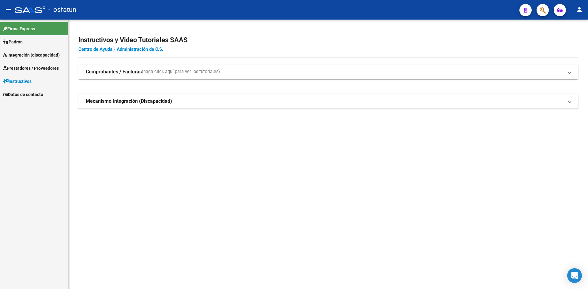
click at [21, 43] on span "Padrón" at bounding box center [13, 42] width 20 height 7
click at [26, 56] on link "Análisis Afiliado" at bounding box center [34, 54] width 68 height 13
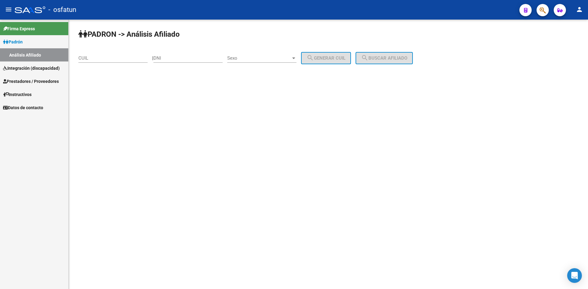
drag, startPoint x: 114, startPoint y: 61, endPoint x: 104, endPoint y: 58, distance: 10.6
paste input "27-17223178-6"
click at [399, 60] on span "search Buscar afiliado" at bounding box center [384, 58] width 46 height 6
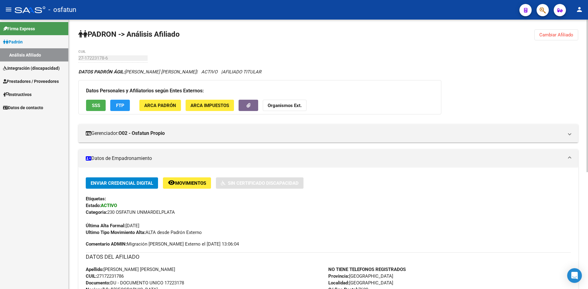
click at [284, 104] on strong "Organismos Ext." at bounding box center [285, 106] width 34 height 6
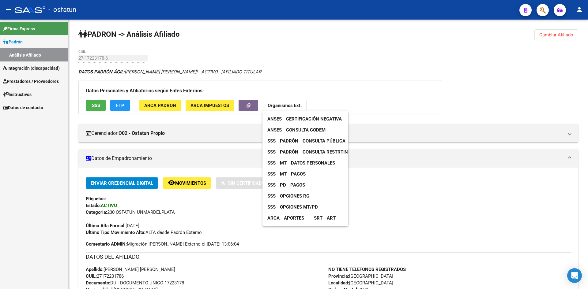
click at [311, 134] on link "ANSES - Consulta CODEM" at bounding box center [296, 130] width 68 height 11
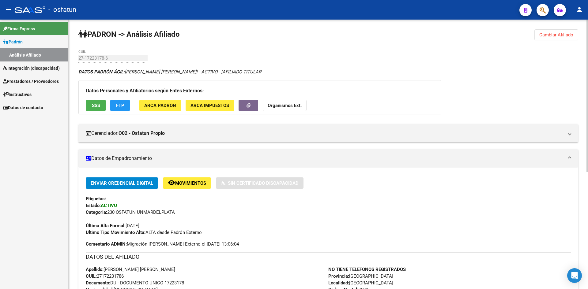
click at [289, 102] on button "Organismos Ext." at bounding box center [285, 105] width 44 height 11
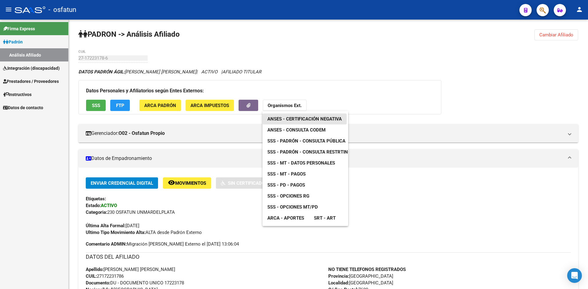
click at [320, 121] on span "ANSES - Certificación Negativa" at bounding box center [304, 119] width 74 height 6
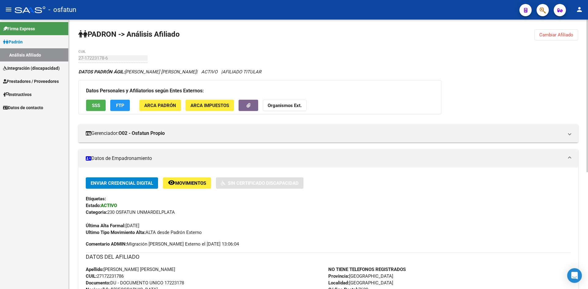
click at [293, 108] on strong "Organismos Ext." at bounding box center [285, 106] width 34 height 6
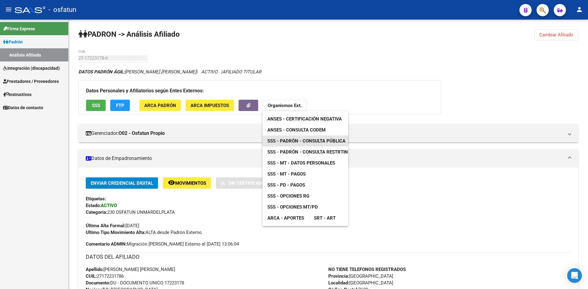
click at [307, 142] on span "SSS - Padrón - Consulta Pública" at bounding box center [306, 141] width 78 height 6
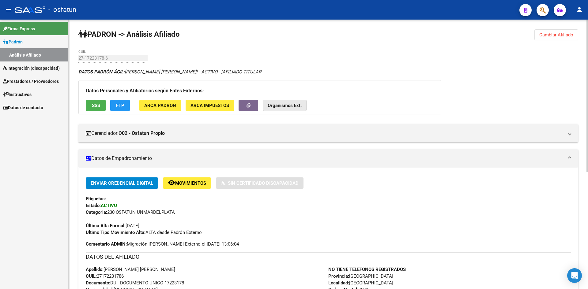
click at [281, 103] on strong "Organismos Ext." at bounding box center [285, 106] width 34 height 6
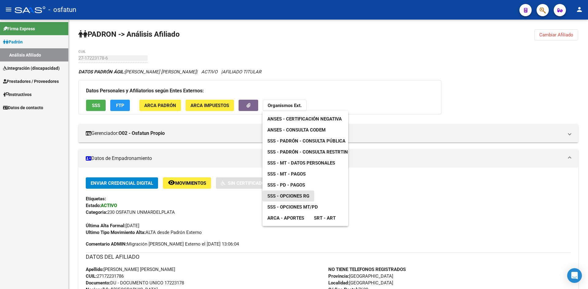
click at [311, 195] on link "SSS - Opciones RG" at bounding box center [288, 196] width 52 height 11
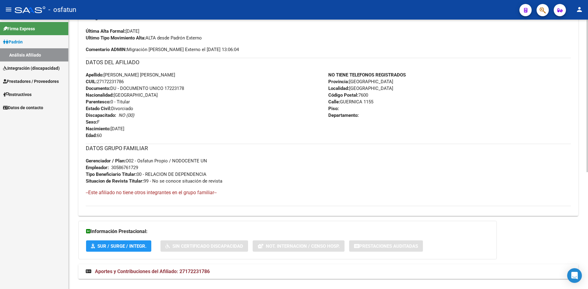
scroll to position [206, 0]
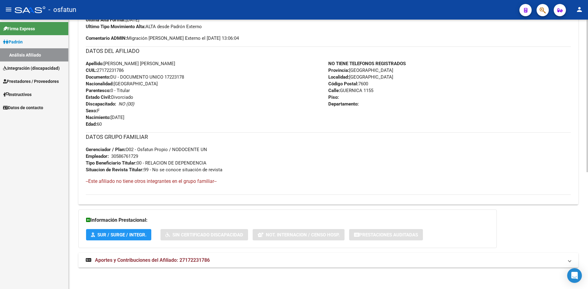
click at [175, 261] on span "Aportes y Contribuciones del Afiliado: 27172231786" at bounding box center [152, 261] width 115 height 6
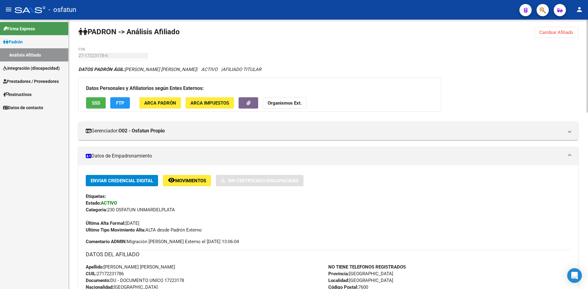
scroll to position [0, 0]
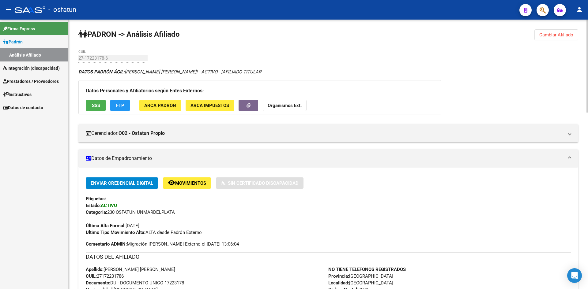
drag, startPoint x: 557, startPoint y: 34, endPoint x: 311, endPoint y: 44, distance: 246.5
click at [556, 34] on span "Cambiar Afiliado" at bounding box center [556, 35] width 34 height 6
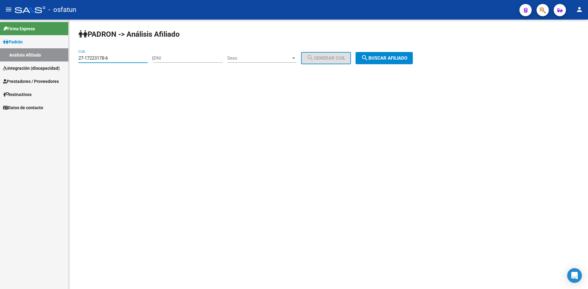
drag, startPoint x: 114, startPoint y: 59, endPoint x: 100, endPoint y: 60, distance: 14.4
click at [63, 59] on mat-sidenav-container "Firma Express [PERSON_NAME] Análisis Afiliado Integración (discapacidad) Estado…" at bounding box center [294, 155] width 588 height 270
paste input "0-17338131-0"
type input "20-17338131-0"
click at [402, 57] on span "search Buscar afiliado" at bounding box center [384, 58] width 46 height 6
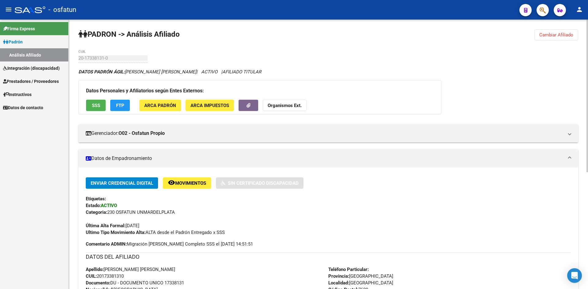
click at [287, 105] on strong "Organismos Ext." at bounding box center [285, 106] width 34 height 6
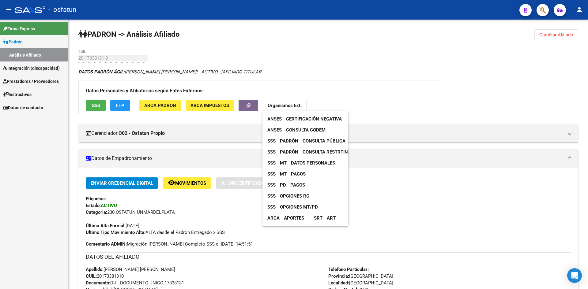
click at [295, 130] on span "ANSES - Consulta CODEM" at bounding box center [296, 130] width 58 height 6
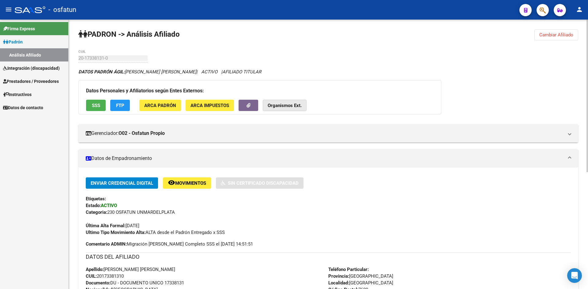
click at [295, 104] on strong "Organismos Ext." at bounding box center [285, 106] width 34 height 6
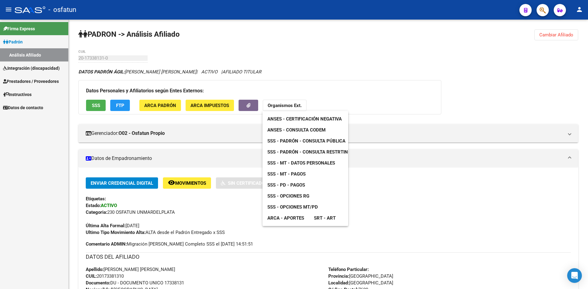
click at [324, 119] on span "ANSES - Certificación Negativa" at bounding box center [304, 119] width 74 height 6
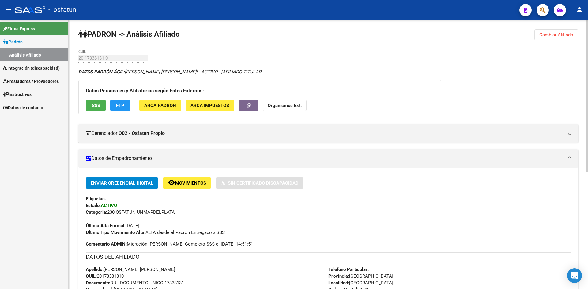
click at [287, 103] on strong "Organismos Ext." at bounding box center [285, 106] width 34 height 6
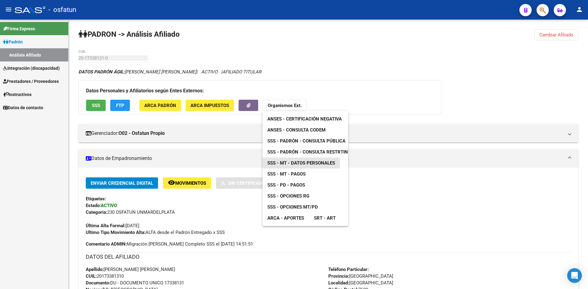
click at [321, 164] on span "SSS - MT - Datos Personales" at bounding box center [301, 163] width 68 height 6
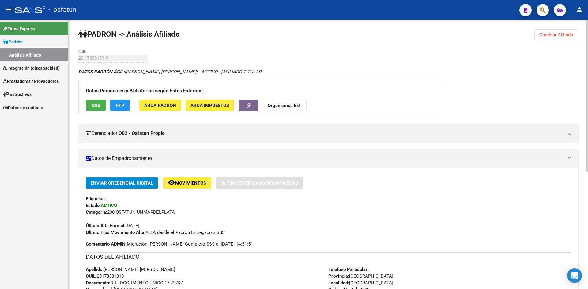
click at [294, 104] on strong "Organismos Ext." at bounding box center [285, 106] width 34 height 6
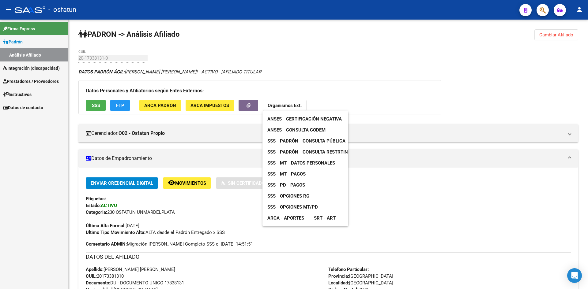
click at [318, 138] on link "SSS - Padrón - Consulta Pública" at bounding box center [306, 141] width 88 height 11
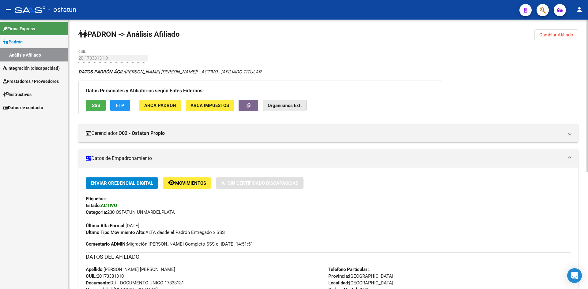
click at [289, 106] on strong "Organismos Ext." at bounding box center [285, 106] width 34 height 6
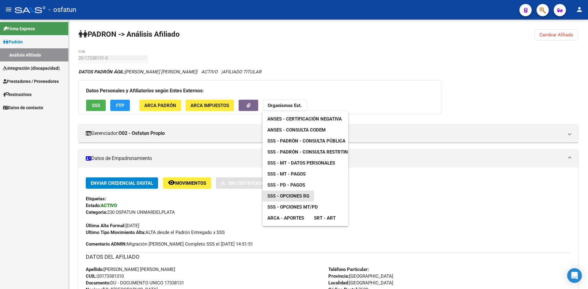
click at [312, 198] on link "SSS - Opciones RG" at bounding box center [288, 196] width 52 height 11
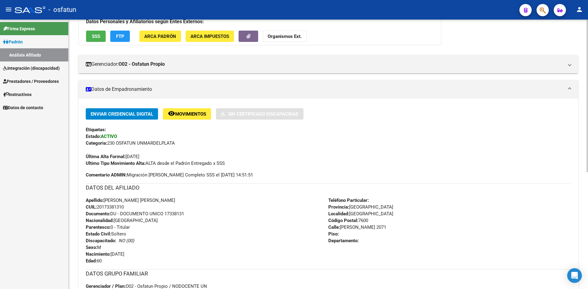
scroll to position [206, 0]
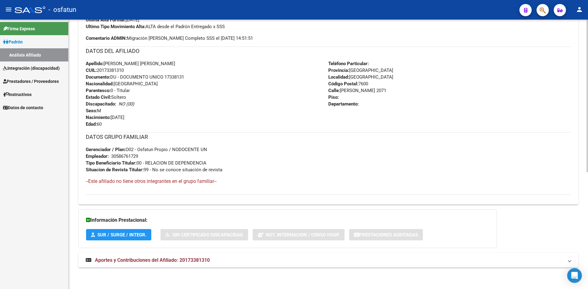
click at [223, 264] on mat-panel-title "Aportes y Contribuciones del Afiliado: 20173381310" at bounding box center [325, 260] width 478 height 7
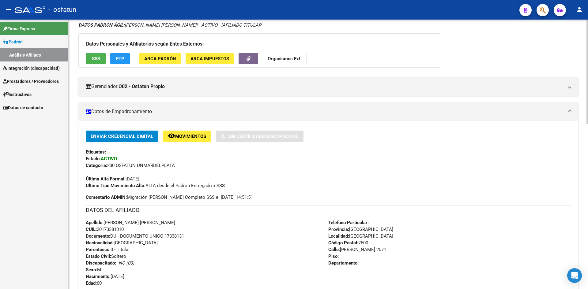
scroll to position [0, 0]
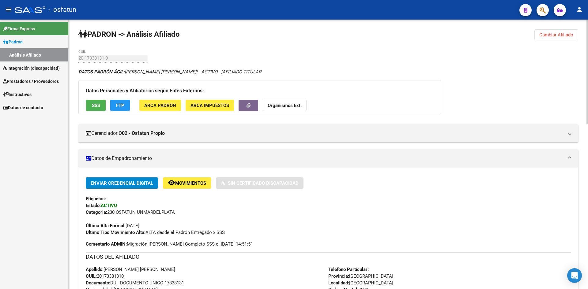
click at [555, 33] on span "Cambiar Afiliado" at bounding box center [556, 35] width 34 height 6
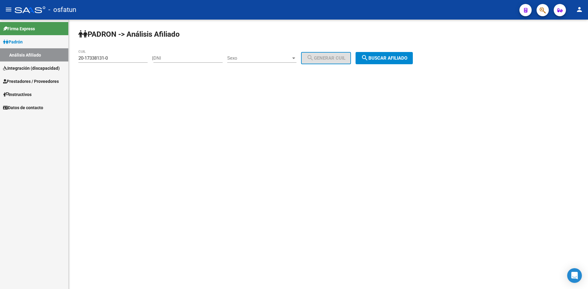
drag, startPoint x: 134, startPoint y: 62, endPoint x: 58, endPoint y: 62, distance: 75.0
click at [58, 62] on mat-sidenav-container "Firma Express [PERSON_NAME] Análisis Afiliado Integración (discapacidad) Estado…" at bounding box center [294, 155] width 588 height 270
click at [92, 51] on div "20-17338131-0 CUIL" at bounding box center [112, 56] width 69 height 13
drag, startPoint x: 112, startPoint y: 58, endPoint x: 56, endPoint y: 58, distance: 55.7
click at [56, 58] on mat-sidenav-container "Firma Express [PERSON_NAME] Análisis Afiliado Integración (discapacidad) Estado…" at bounding box center [294, 155] width 588 height 270
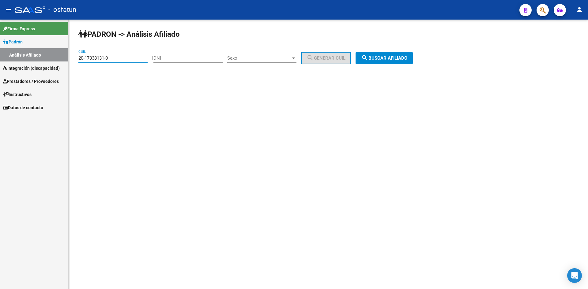
paste input "422778-1"
click at [384, 55] on span "search Buscar afiliado" at bounding box center [384, 58] width 46 height 6
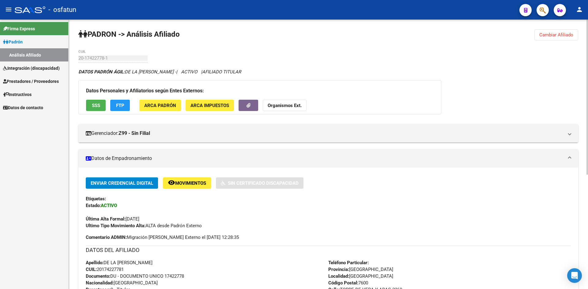
click at [277, 104] on strong "Organismos Ext." at bounding box center [285, 106] width 34 height 6
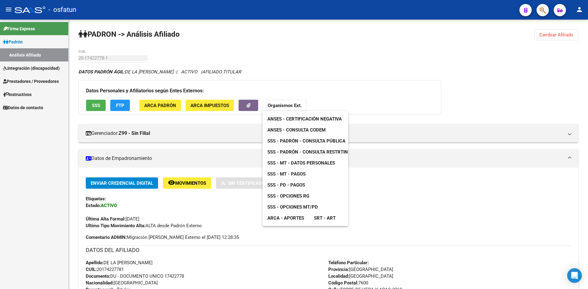
click at [306, 130] on span "ANSES - Consulta CODEM" at bounding box center [296, 130] width 58 height 6
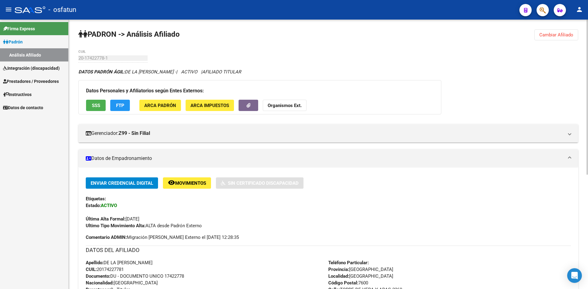
click at [296, 106] on strong "Organismos Ext." at bounding box center [285, 106] width 34 height 6
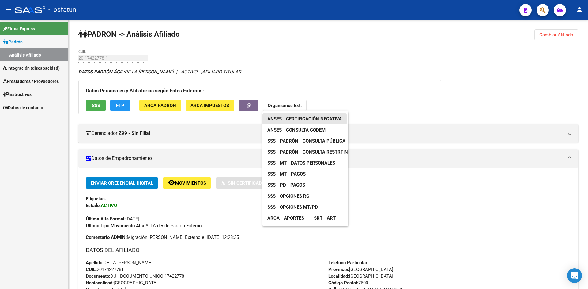
click at [307, 117] on span "ANSES - Certificación Negativa" at bounding box center [304, 119] width 74 height 6
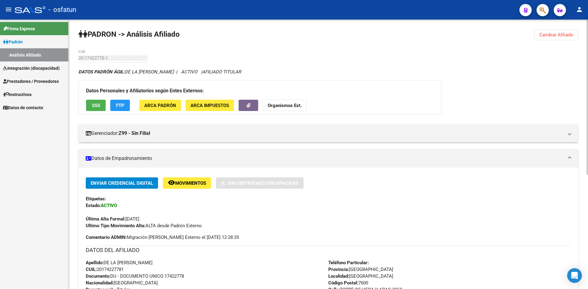
click at [293, 108] on button "Organismos Ext." at bounding box center [285, 105] width 44 height 11
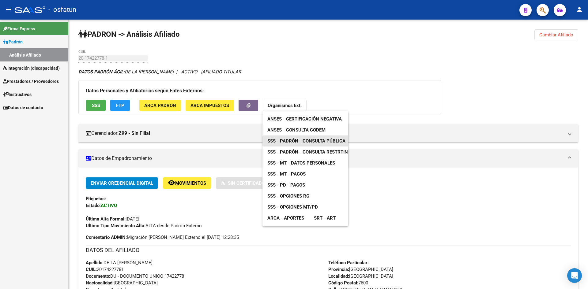
click at [319, 141] on span "SSS - Padrón - Consulta Pública" at bounding box center [306, 141] width 78 height 6
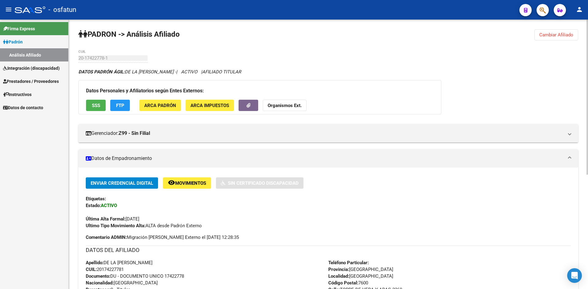
click at [279, 108] on strong "Organismos Ext." at bounding box center [285, 106] width 34 height 6
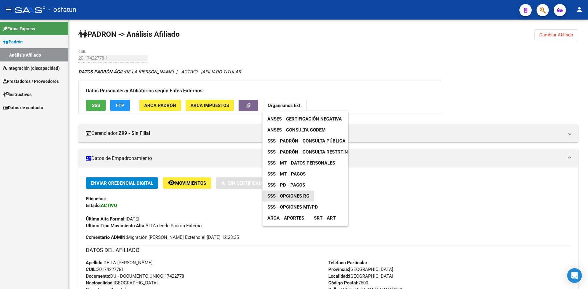
click at [300, 194] on span "SSS - Opciones RG" at bounding box center [288, 197] width 42 height 6
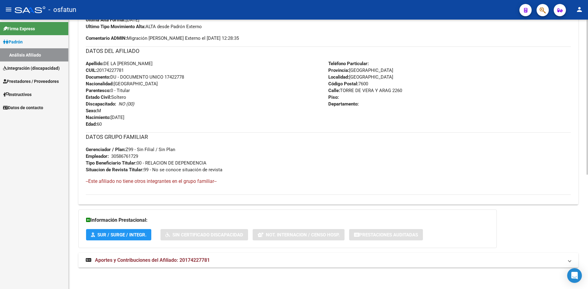
click at [182, 260] on span "Aportes y Contribuciones del Afiliado: 20174227781" at bounding box center [152, 261] width 115 height 6
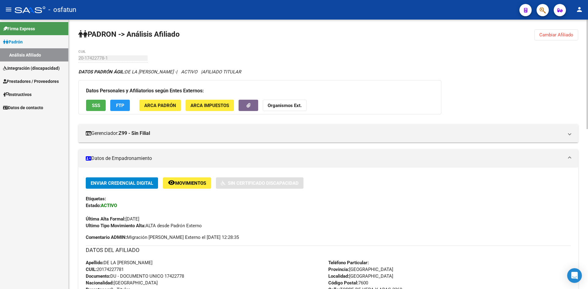
click at [549, 39] on button "Cambiar Afiliado" at bounding box center [556, 34] width 44 height 11
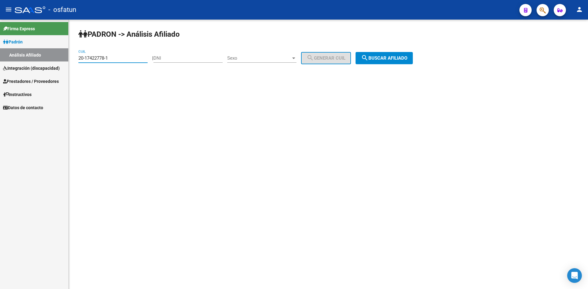
drag, startPoint x: 111, startPoint y: 57, endPoint x: 30, endPoint y: 59, distance: 80.9
click at [30, 59] on mat-sidenav-container "Firma Express [PERSON_NAME] Análisis Afiliado Integración (discapacidad) Estado…" at bounding box center [294, 155] width 588 height 270
paste input "7-17504170-8"
click at [397, 55] on span "search Buscar afiliado" at bounding box center [384, 58] width 46 height 6
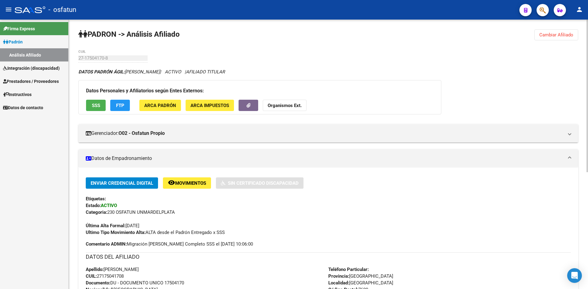
click at [285, 106] on strong "Organismos Ext." at bounding box center [285, 106] width 34 height 6
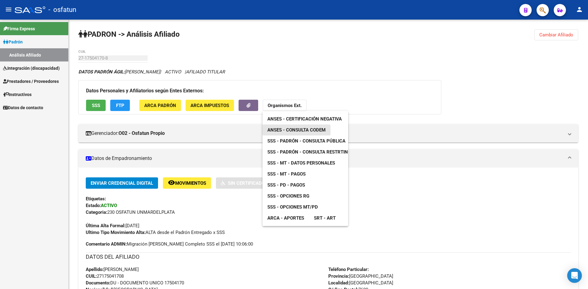
click at [300, 130] on span "ANSES - Consulta CODEM" at bounding box center [296, 130] width 58 height 6
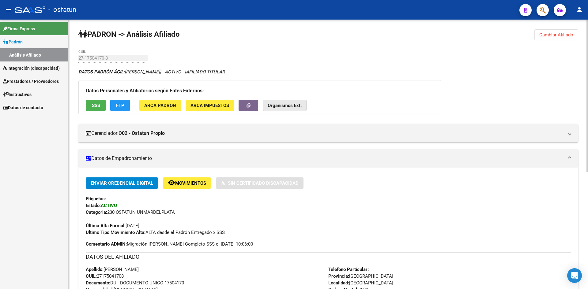
click at [292, 107] on strong "Organismos Ext." at bounding box center [285, 106] width 34 height 6
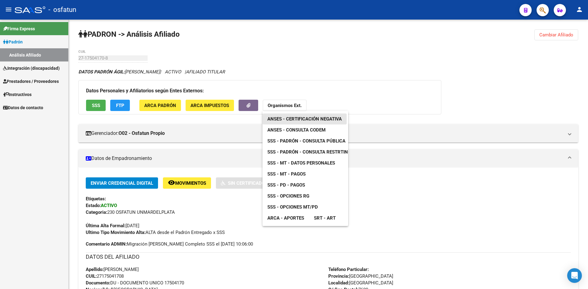
click at [299, 120] on span "ANSES - Certificación Negativa" at bounding box center [304, 119] width 74 height 6
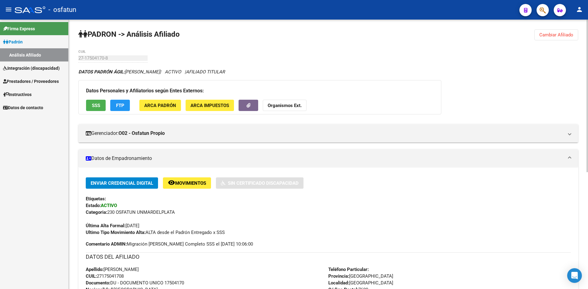
click at [279, 106] on strong "Organismos Ext." at bounding box center [285, 106] width 34 height 6
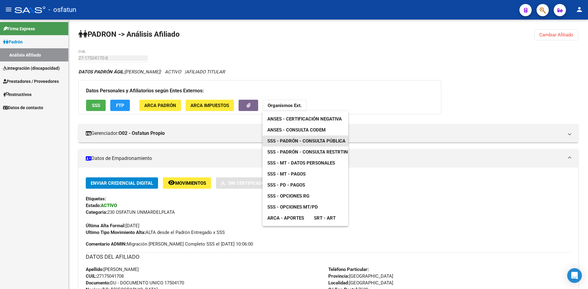
click at [310, 144] on link "SSS - Padrón - Consulta Pública" at bounding box center [306, 141] width 88 height 11
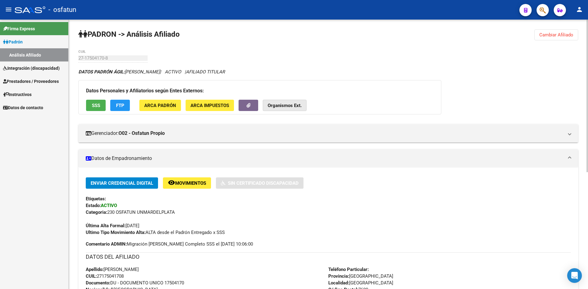
click at [291, 104] on strong "Organismos Ext." at bounding box center [285, 106] width 34 height 6
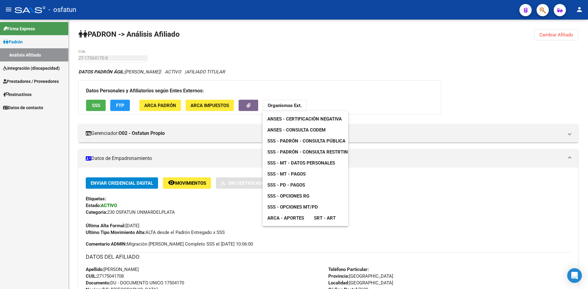
click at [304, 197] on span "SSS - Opciones RG" at bounding box center [288, 197] width 42 height 6
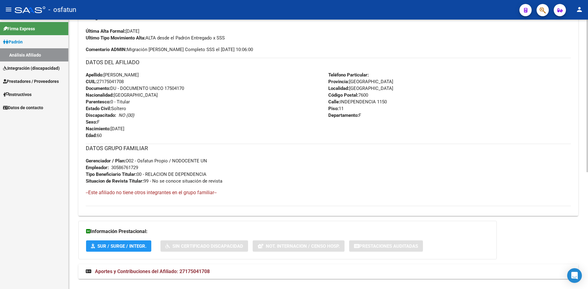
scroll to position [206, 0]
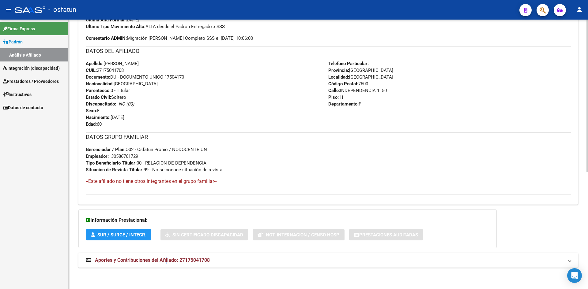
click at [167, 262] on span "Aportes y Contribuciones del Afiliado: 27175041708" at bounding box center [152, 261] width 115 height 6
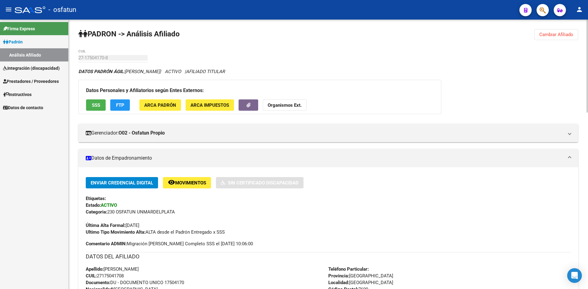
scroll to position [0, 0]
click at [563, 33] on span "Cambiar Afiliado" at bounding box center [556, 35] width 34 height 6
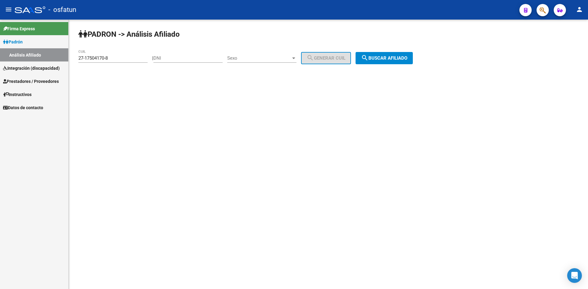
drag, startPoint x: 131, startPoint y: 54, endPoint x: 93, endPoint y: 54, distance: 37.7
click at [85, 54] on div "27-17504170-8 CUIL" at bounding box center [112, 56] width 69 height 13
click at [106, 55] on div "27-17504170-8 CUIL" at bounding box center [112, 56] width 69 height 13
drag, startPoint x: 115, startPoint y: 56, endPoint x: 44, endPoint y: 57, distance: 71.4
click at [35, 57] on mat-sidenav-container "Firma Express [PERSON_NAME] Análisis Afiliado Integración (discapacidad) Estado…" at bounding box center [294, 155] width 588 height 270
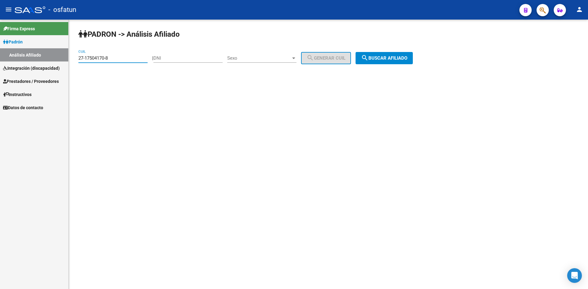
paste input "0-17593254-3"
click at [390, 54] on button "search Buscar afiliado" at bounding box center [384, 58] width 57 height 12
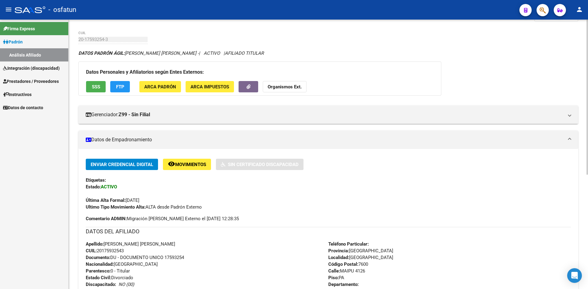
scroll to position [31, 0]
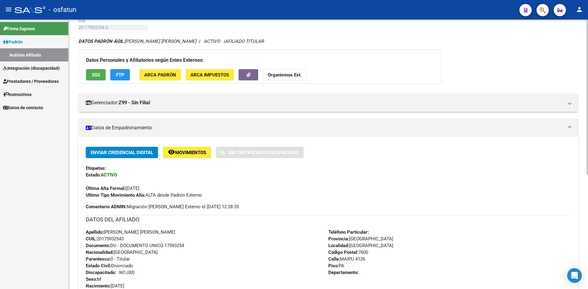
click at [290, 77] on strong "Organismos Ext." at bounding box center [285, 75] width 34 height 6
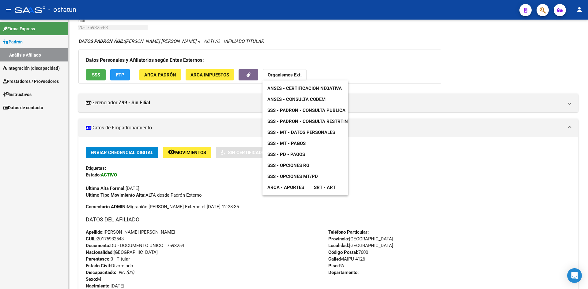
click at [303, 96] on link "ANSES - Consulta CODEM" at bounding box center [296, 99] width 68 height 11
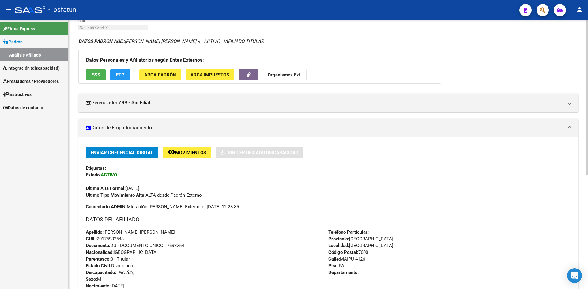
click at [291, 74] on strong "Organismos Ext." at bounding box center [285, 75] width 34 height 6
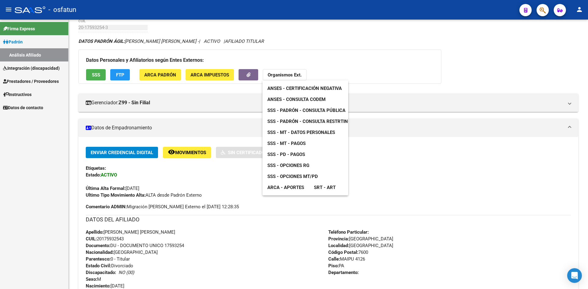
click at [294, 84] on link "ANSES - Certificación Negativa" at bounding box center [304, 88] width 84 height 11
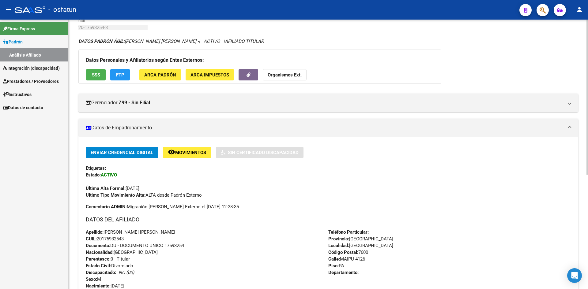
click at [303, 78] on button "Organismos Ext." at bounding box center [285, 74] width 44 height 11
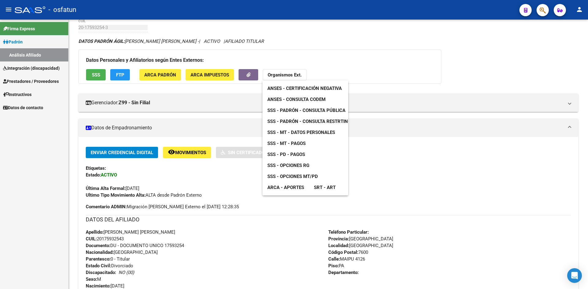
click at [298, 112] on span "SSS - Padrón - Consulta Pública" at bounding box center [306, 111] width 78 height 6
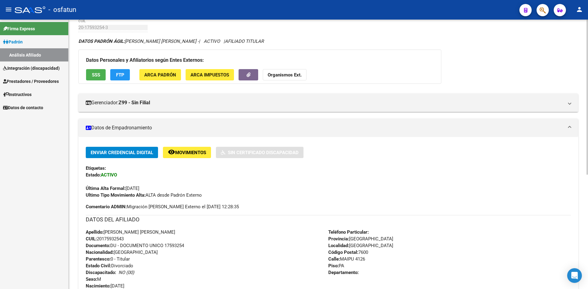
click at [284, 76] on strong "Organismos Ext." at bounding box center [285, 75] width 34 height 6
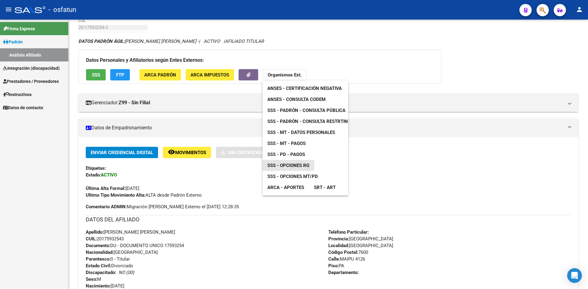
click at [303, 167] on span "SSS - Opciones RG" at bounding box center [288, 166] width 42 height 6
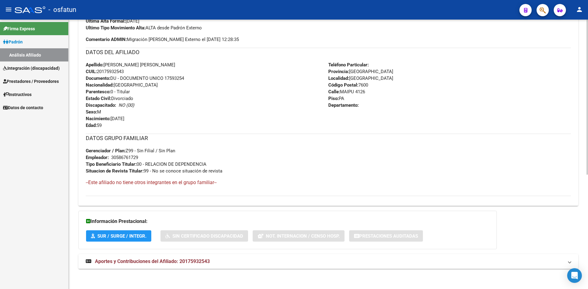
scroll to position [199, 0]
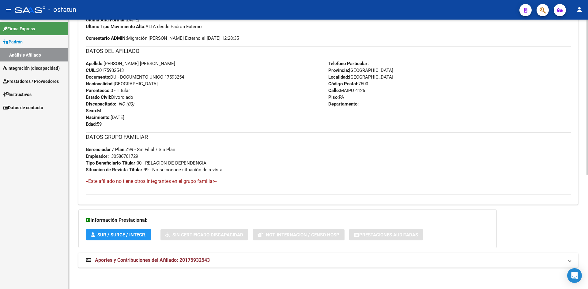
click at [180, 265] on mat-expansion-panel-header "Aportes y Contribuciones del Afiliado: 20175932543" at bounding box center [328, 260] width 500 height 15
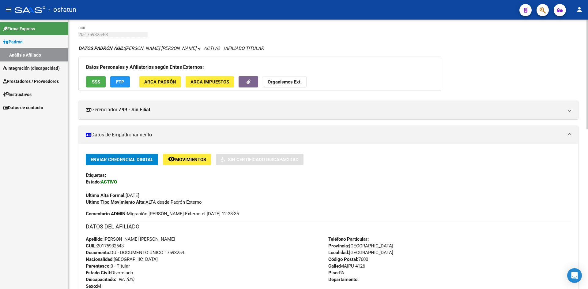
scroll to position [0, 0]
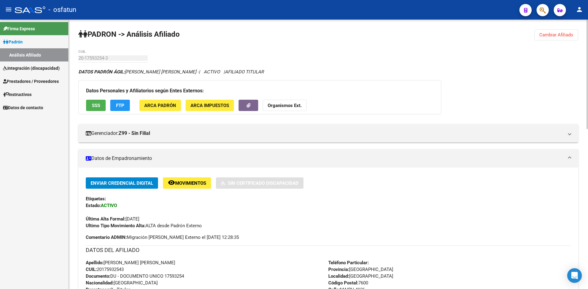
drag, startPoint x: 552, startPoint y: 32, endPoint x: 404, endPoint y: 34, distance: 148.0
click at [552, 32] on button "Cambiar Afiliado" at bounding box center [556, 34] width 44 height 11
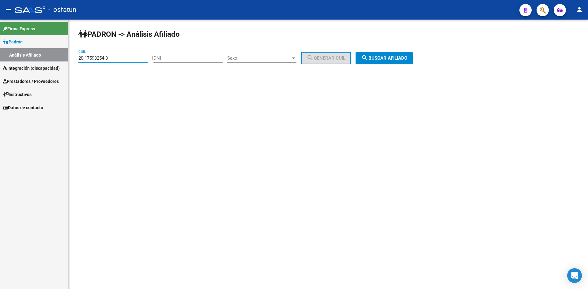
drag, startPoint x: 105, startPoint y: 58, endPoint x: 83, endPoint y: 57, distance: 22.4
click at [47, 58] on mat-sidenav-container "Firma Express [PERSON_NAME] Análisis Afiliado Integración (discapacidad) Estado…" at bounding box center [294, 155] width 588 height 270
drag, startPoint x: 99, startPoint y: 57, endPoint x: 104, endPoint y: 57, distance: 5.2
click at [100, 57] on input "20-17593254-3" at bounding box center [112, 58] width 69 height 6
drag, startPoint x: 123, startPoint y: 58, endPoint x: 66, endPoint y: 59, distance: 57.3
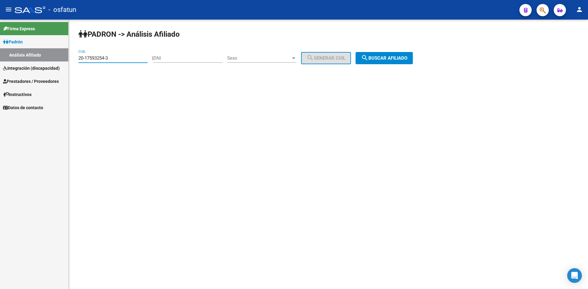
click at [66, 59] on mat-sidenav-container "Firma Express [PERSON_NAME] Análisis Afiliado Integración (discapacidad) Estado…" at bounding box center [294, 155] width 588 height 270
paste input "7-17663961-5"
click at [394, 59] on span "search Buscar afiliado" at bounding box center [384, 58] width 46 height 6
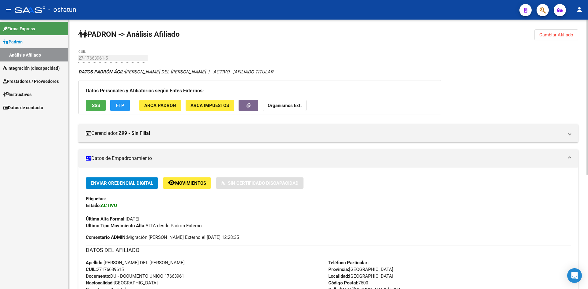
click at [285, 104] on strong "Organismos Ext." at bounding box center [285, 106] width 34 height 6
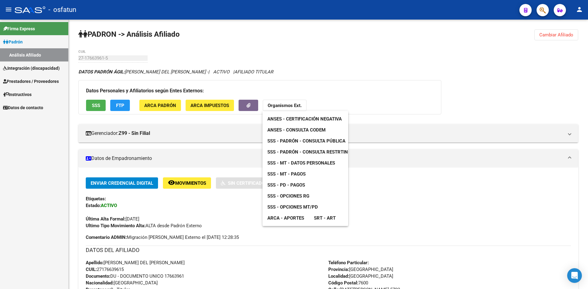
click at [315, 130] on span "ANSES - Consulta CODEM" at bounding box center [296, 130] width 58 height 6
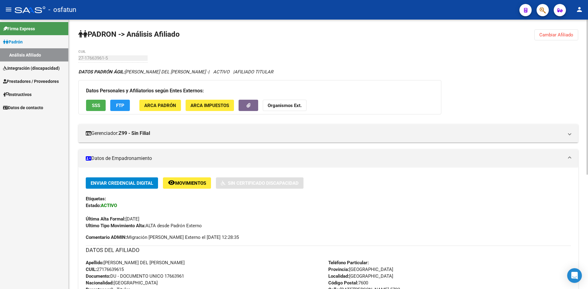
click at [278, 103] on strong "Organismos Ext." at bounding box center [285, 106] width 34 height 6
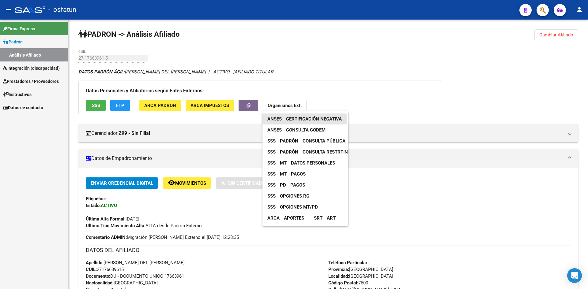
click at [309, 119] on span "ANSES - Certificación Negativa" at bounding box center [304, 119] width 74 height 6
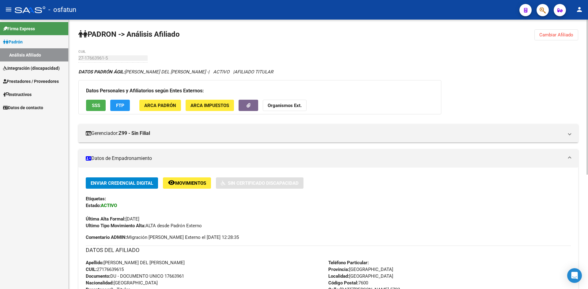
click at [287, 96] on div "Datos Personales y Afiliatorios según Entes Externos: SSS FTP ARCA Padrón ARCA …" at bounding box center [259, 97] width 363 height 34
click at [288, 103] on strong "Organismos Ext." at bounding box center [285, 106] width 34 height 6
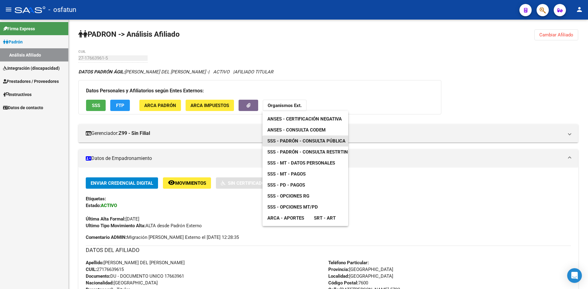
click at [310, 141] on span "SSS - Padrón - Consulta Pública" at bounding box center [306, 141] width 78 height 6
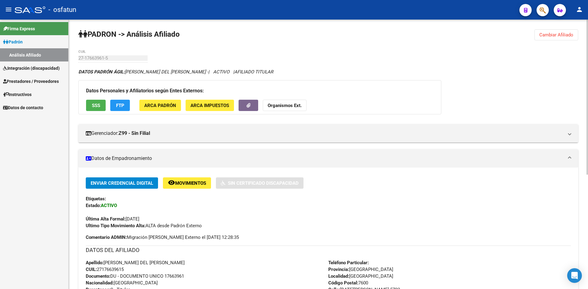
click at [292, 105] on strong "Organismos Ext." at bounding box center [285, 106] width 34 height 6
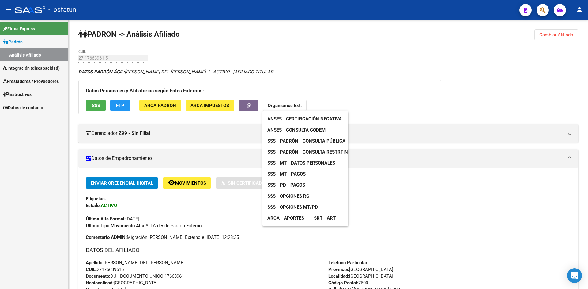
click at [305, 198] on span "SSS - Opciones RG" at bounding box center [288, 197] width 42 height 6
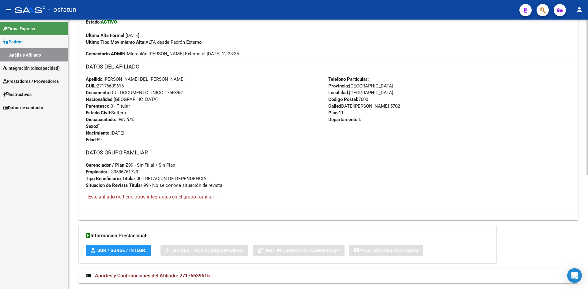
scroll to position [199, 0]
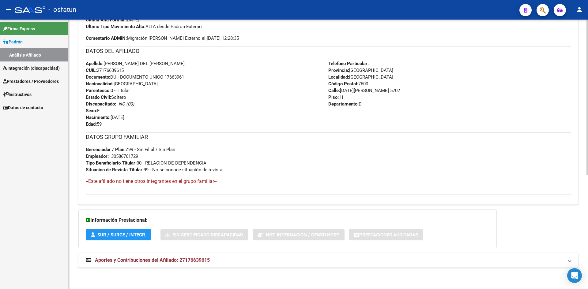
click at [160, 259] on span "Aportes y Contribuciones del Afiliado: 27176639615" at bounding box center [152, 261] width 115 height 6
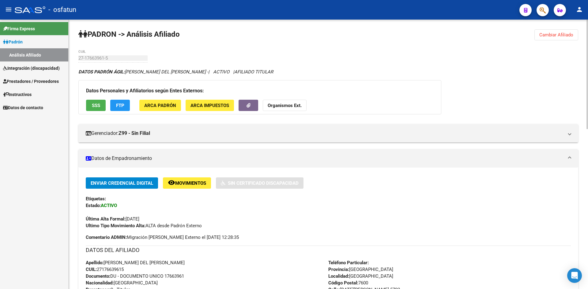
scroll to position [0, 0]
click at [553, 37] on span "Cambiar Afiliado" at bounding box center [556, 35] width 34 height 6
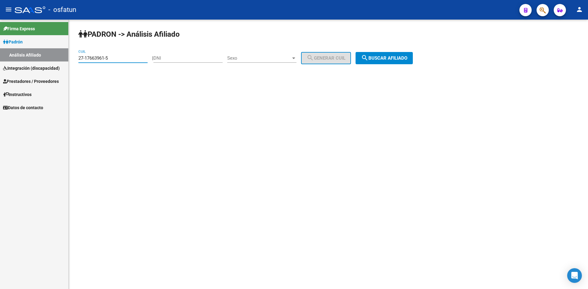
drag, startPoint x: 108, startPoint y: 59, endPoint x: 15, endPoint y: 59, distance: 93.1
click at [15, 59] on mat-sidenav-container "Firma Express [PERSON_NAME] Análisis Afiliado Integración (discapacidad) Estado…" at bounding box center [294, 155] width 588 height 270
paste input "3-17740963-4"
click at [390, 58] on span "search Buscar afiliado" at bounding box center [384, 58] width 46 height 6
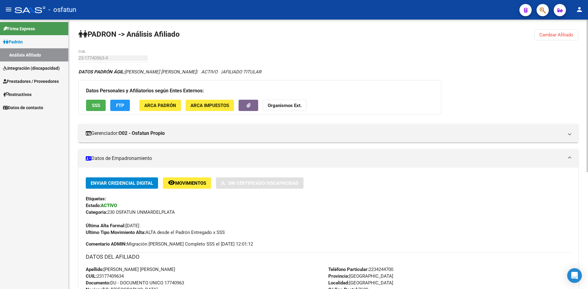
click at [289, 108] on strong "Organismos Ext." at bounding box center [285, 106] width 34 height 6
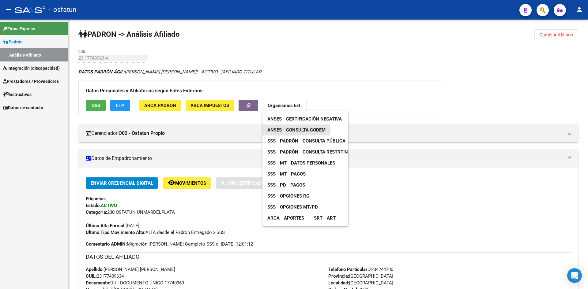
click at [298, 130] on span "ANSES - Consulta CODEM" at bounding box center [296, 130] width 58 height 6
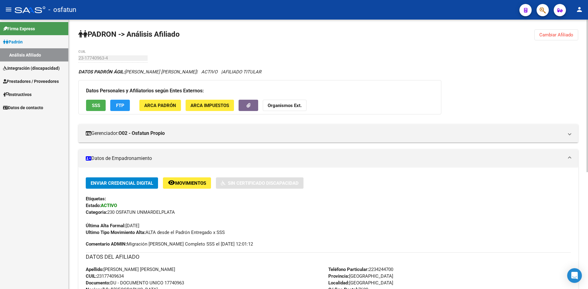
click at [290, 108] on strong "Organismos Ext." at bounding box center [285, 106] width 34 height 6
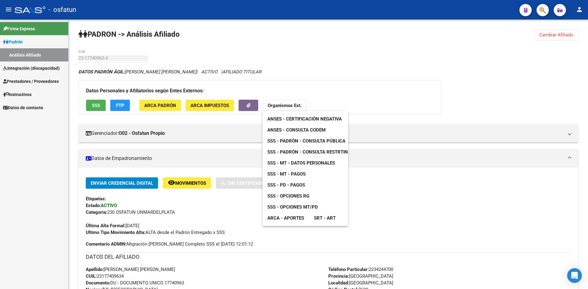
click at [294, 119] on span "ANSES - Certificación Negativa" at bounding box center [304, 119] width 74 height 6
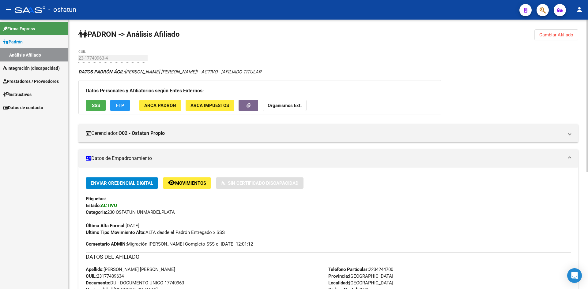
click at [285, 103] on strong "Organismos Ext." at bounding box center [285, 106] width 34 height 6
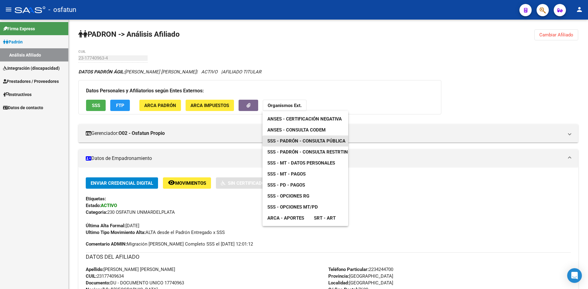
click at [309, 141] on span "SSS - Padrón - Consulta Pública" at bounding box center [306, 141] width 78 height 6
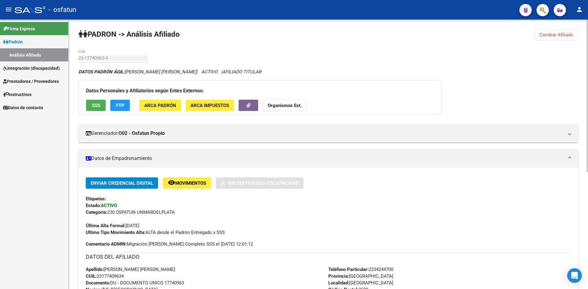
click at [292, 106] on strong "Organismos Ext." at bounding box center [285, 106] width 34 height 6
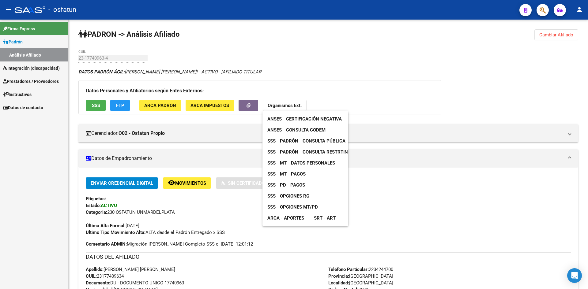
click at [297, 195] on span "SSS - Opciones RG" at bounding box center [288, 197] width 42 height 6
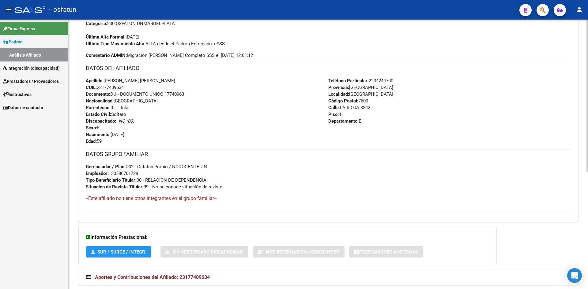
scroll to position [206, 0]
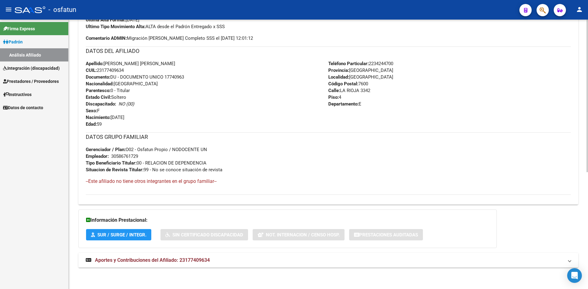
click at [188, 256] on mat-expansion-panel-header "Aportes y Contribuciones del Afiliado: 23177409634" at bounding box center [328, 260] width 500 height 15
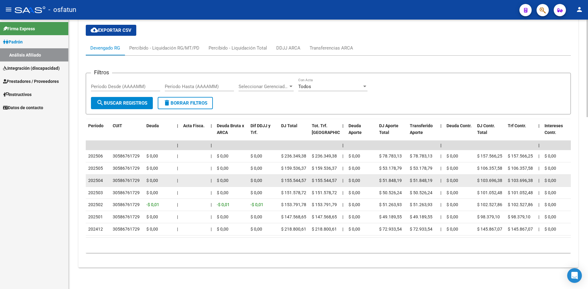
scroll to position [476, 0]
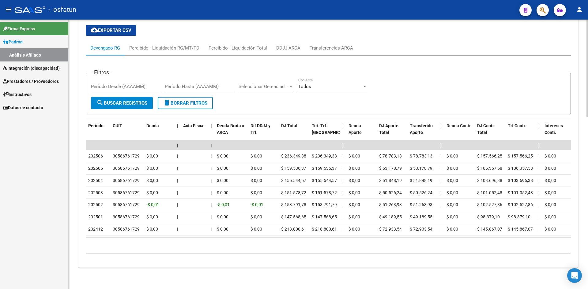
click at [219, 233] on datatable-body "| | | | | | | | | | | | | 202506 30586761729 $ 0,00 | | $ 0,00 $ 0,00 $ 236.349…" at bounding box center [328, 189] width 485 height 97
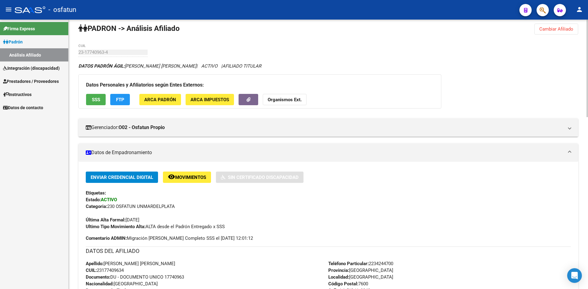
scroll to position [0, 0]
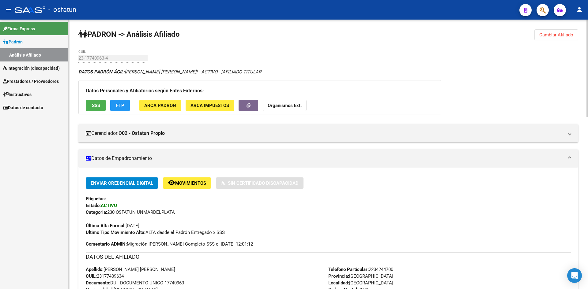
click at [551, 35] on span "Cambiar Afiliado" at bounding box center [556, 35] width 34 height 6
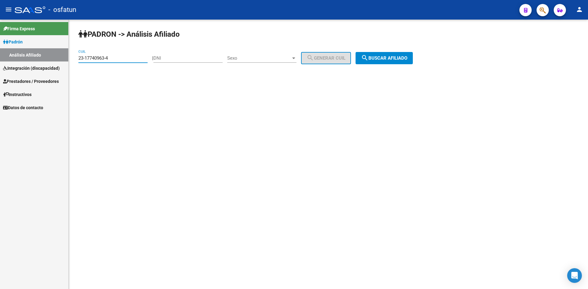
drag, startPoint x: 119, startPoint y: 61, endPoint x: 72, endPoint y: 59, distance: 46.3
click at [72, 59] on div "[PERSON_NAME] -> Análisis Afiliado 23-17740963-4 CUIL | DNI Sexo Sexo search Ge…" at bounding box center [328, 52] width 519 height 64
paste input "97342"
click at [368, 55] on mat-icon "search" at bounding box center [364, 57] width 7 height 7
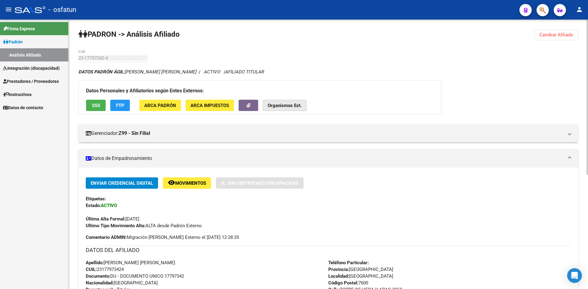
click at [297, 106] on strong "Organismos Ext." at bounding box center [285, 106] width 34 height 6
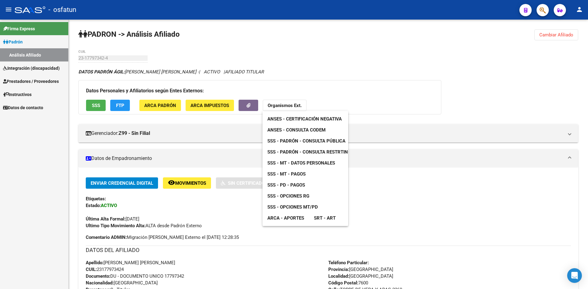
click at [304, 129] on span "ANSES - Consulta CODEM" at bounding box center [296, 130] width 58 height 6
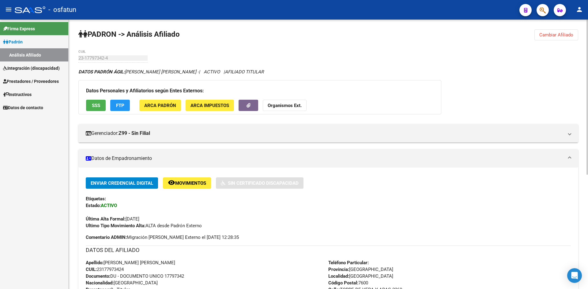
click at [283, 108] on strong "Organismos Ext." at bounding box center [285, 106] width 34 height 6
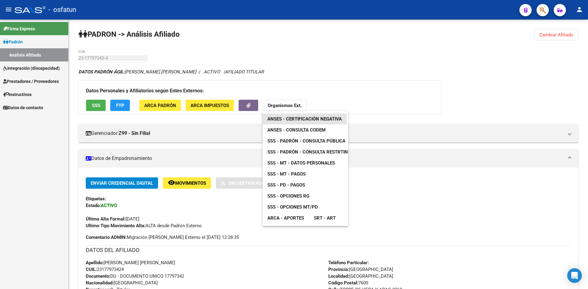
click at [318, 121] on span "ANSES - Certificación Negativa" at bounding box center [304, 119] width 74 height 6
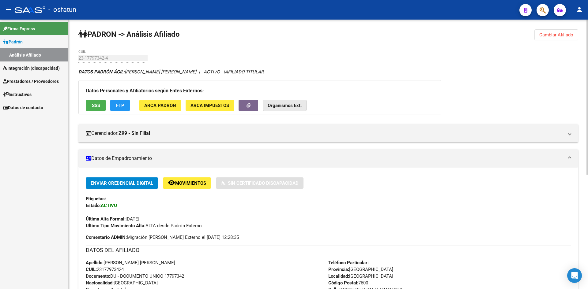
click at [280, 104] on strong "Organismos Ext." at bounding box center [285, 106] width 34 height 6
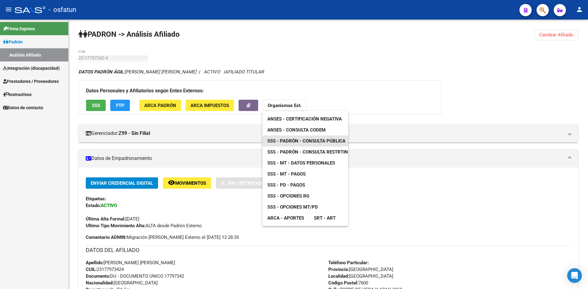
click at [317, 142] on span "SSS - Padrón - Consulta Pública" at bounding box center [306, 141] width 78 height 6
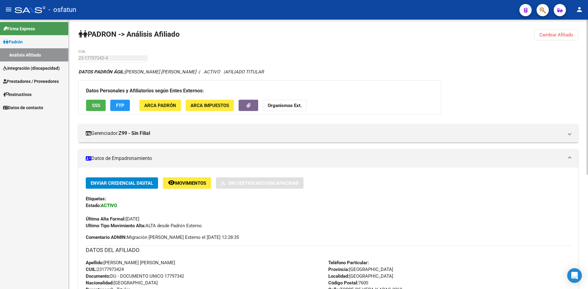
click at [278, 105] on strong "Organismos Ext." at bounding box center [285, 106] width 34 height 6
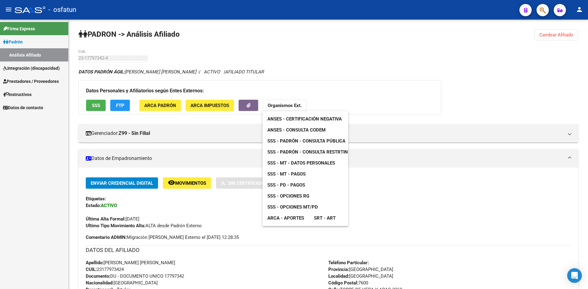
click at [309, 195] on span "SSS - Opciones RG" at bounding box center [288, 197] width 42 height 6
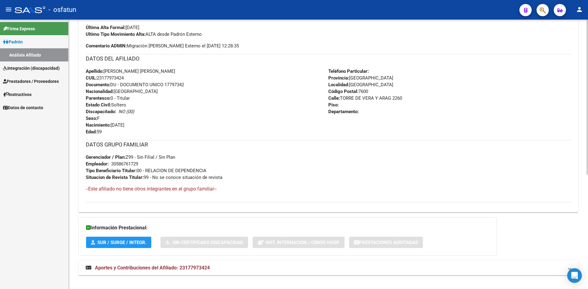
scroll to position [199, 0]
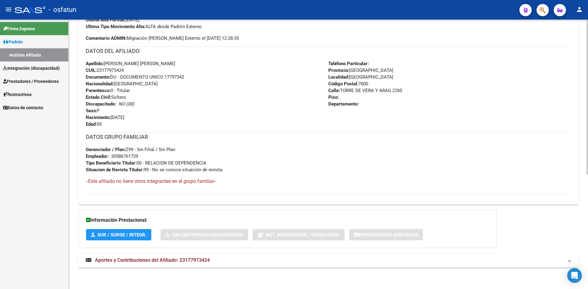
click at [185, 259] on span "Aportes y Contribuciones del Afiliado: 23177973424" at bounding box center [152, 261] width 115 height 6
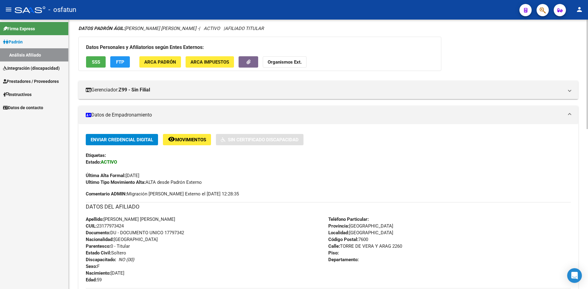
scroll to position [0, 0]
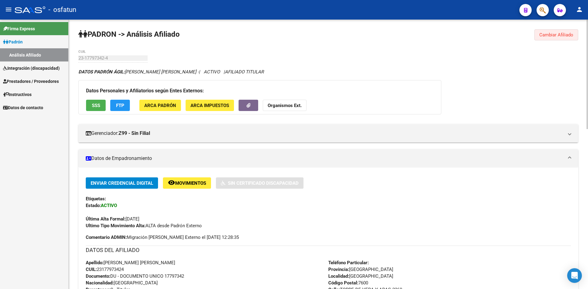
drag, startPoint x: 548, startPoint y: 30, endPoint x: 516, endPoint y: 30, distance: 32.2
click at [547, 30] on button "Cambiar Afiliado" at bounding box center [556, 34] width 44 height 11
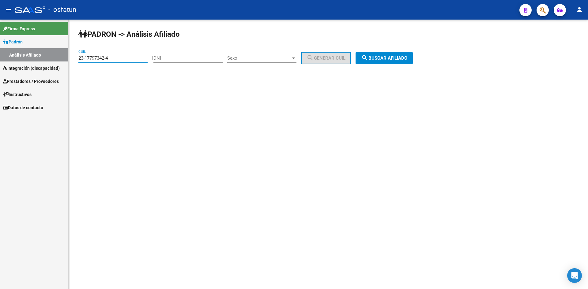
drag, startPoint x: 126, startPoint y: 59, endPoint x: 8, endPoint y: 59, distance: 118.2
click at [8, 59] on mat-sidenav-container "Firma Express [PERSON_NAME] Análisis Afiliado Integración (discapacidad) Estado…" at bounding box center [294, 155] width 588 height 270
paste input "7-17797359"
click at [377, 55] on button "search Buscar afiliado" at bounding box center [384, 58] width 57 height 12
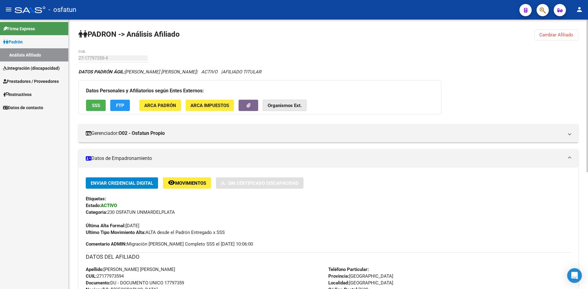
click at [291, 107] on strong "Organismos Ext." at bounding box center [285, 106] width 34 height 6
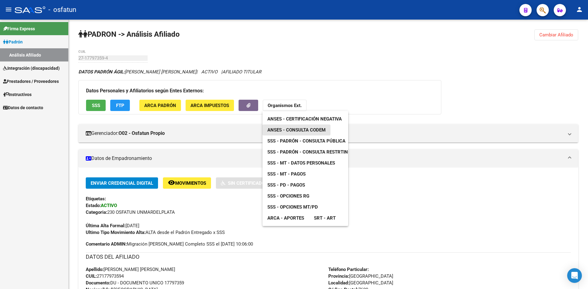
click at [297, 130] on span "ANSES - Consulta CODEM" at bounding box center [296, 130] width 58 height 6
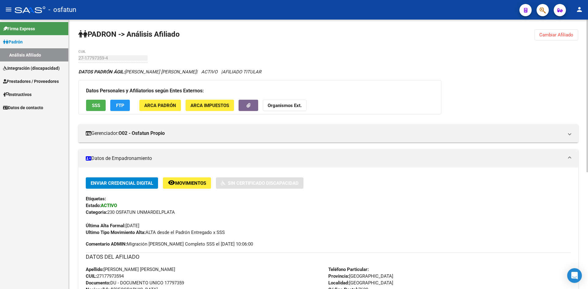
click at [291, 105] on strong "Organismos Ext." at bounding box center [285, 106] width 34 height 6
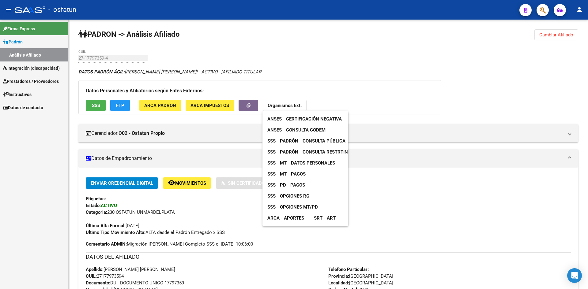
click at [299, 117] on span "ANSES - Certificación Negativa" at bounding box center [304, 119] width 74 height 6
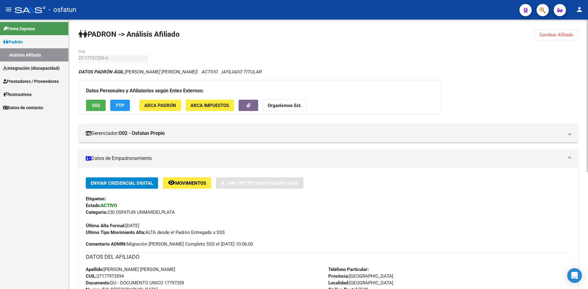
click at [286, 100] on button "Organismos Ext." at bounding box center [285, 105] width 44 height 11
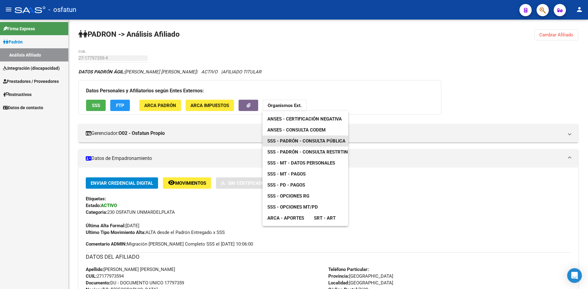
click at [296, 137] on link "SSS - Padrón - Consulta Pública" at bounding box center [306, 141] width 88 height 11
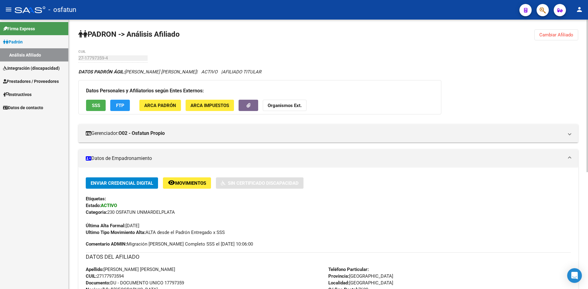
click at [277, 106] on strong "Organismos Ext." at bounding box center [285, 106] width 34 height 6
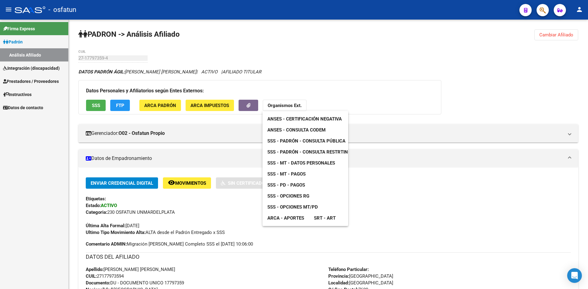
click at [309, 196] on span "SSS - Opciones RG" at bounding box center [288, 197] width 42 height 6
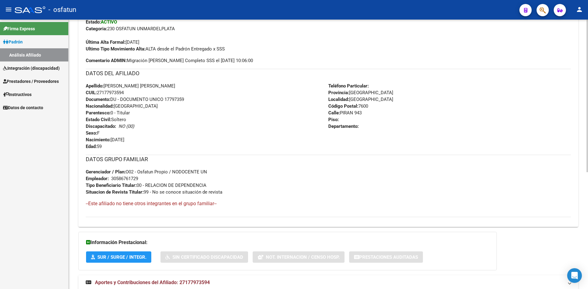
scroll to position [206, 0]
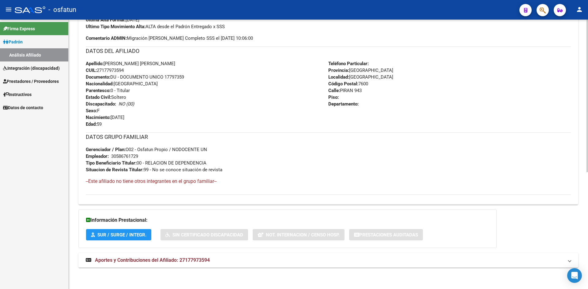
click at [185, 257] on strong "Aportes y Contribuciones del Afiliado: 27177973594" at bounding box center [148, 260] width 124 height 7
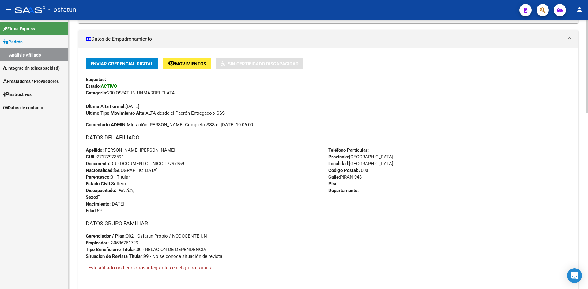
scroll to position [0, 0]
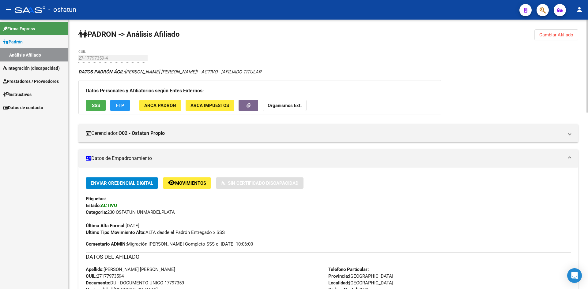
click at [552, 34] on span "Cambiar Afiliado" at bounding box center [556, 35] width 34 height 6
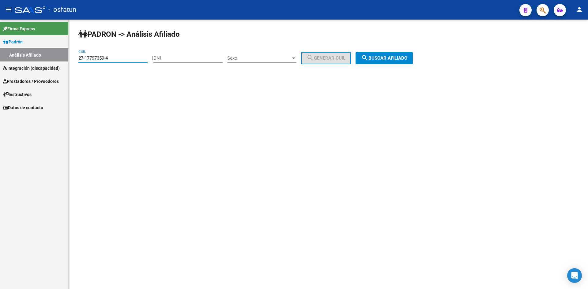
drag, startPoint x: 115, startPoint y: 61, endPoint x: 0, endPoint y: 61, distance: 115.2
click at [0, 61] on mat-sidenav-container "Firma Express [PERSON_NAME] Análisis Afiliado Integración (discapacidad) Estado…" at bounding box center [294, 155] width 588 height 270
paste input "0-17838842-9"
click at [383, 61] on button "search Buscar afiliado" at bounding box center [384, 58] width 57 height 12
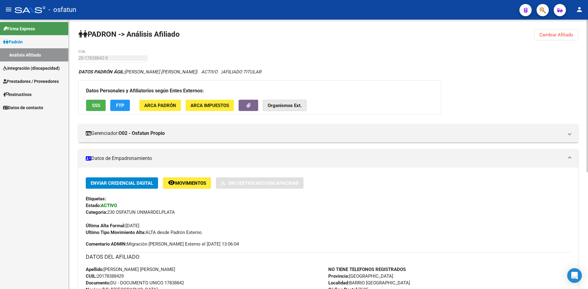
click at [272, 108] on strong "Organismos Ext." at bounding box center [285, 106] width 34 height 6
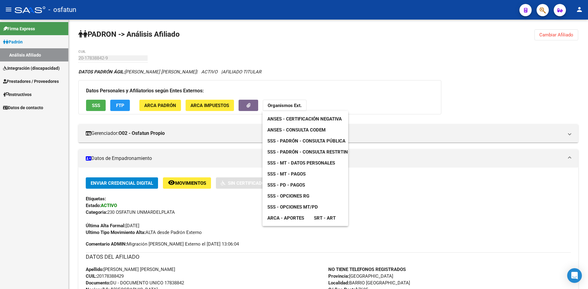
click at [312, 133] on link "ANSES - Consulta CODEM" at bounding box center [296, 130] width 68 height 11
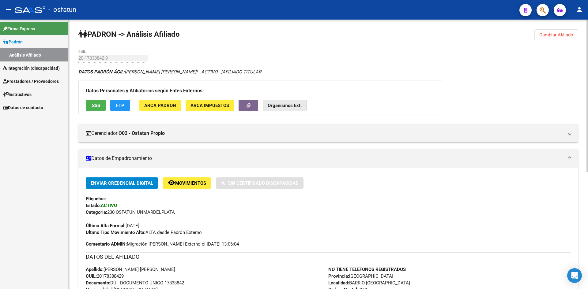
click at [285, 108] on strong "Organismos Ext." at bounding box center [285, 106] width 34 height 6
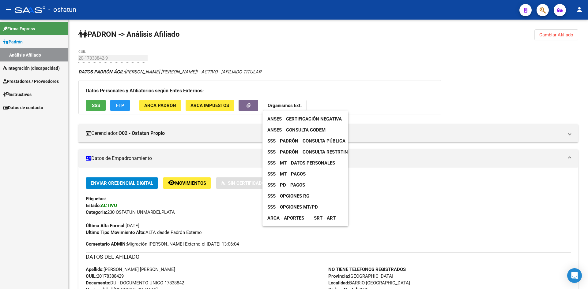
click at [308, 121] on span "ANSES - Certificación Negativa" at bounding box center [304, 119] width 74 height 6
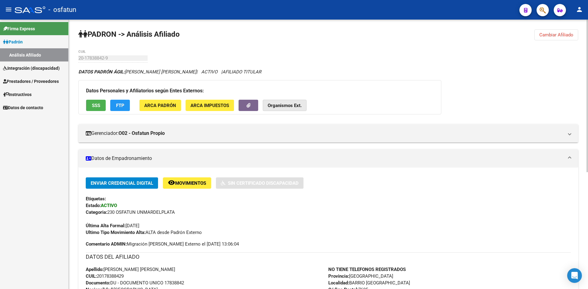
click at [280, 110] on button "Organismos Ext." at bounding box center [285, 105] width 44 height 11
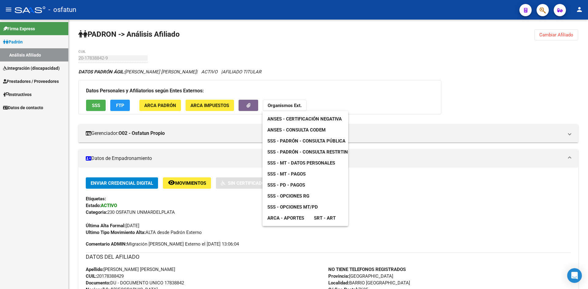
click at [300, 140] on span "SSS - Padrón - Consulta Pública" at bounding box center [306, 141] width 78 height 6
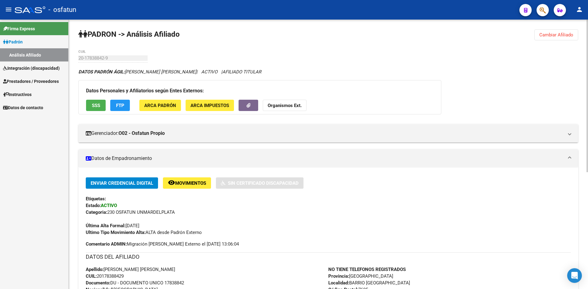
click at [278, 103] on strong "Organismos Ext." at bounding box center [285, 106] width 34 height 6
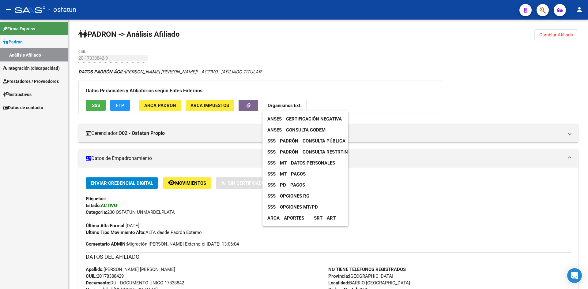
click at [308, 196] on span "SSS - Opciones RG" at bounding box center [288, 197] width 42 height 6
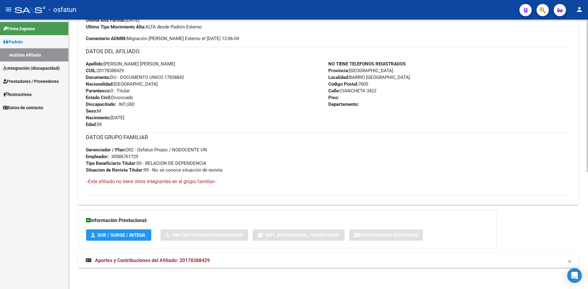
scroll to position [206, 0]
click at [207, 264] on strong "Aportes y Contribuciones del Afiliado: 20178388429" at bounding box center [148, 260] width 124 height 7
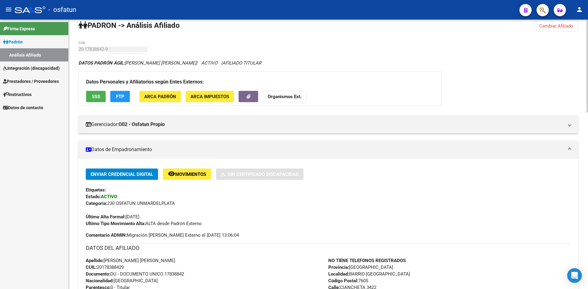
scroll to position [0, 0]
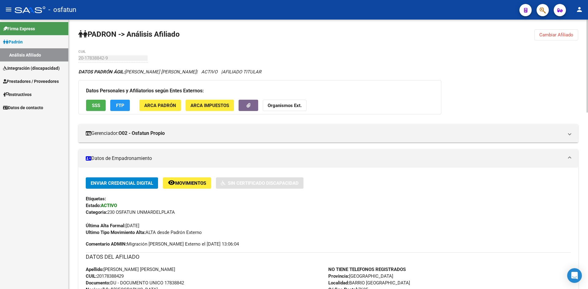
click at [539, 33] on button "Cambiar Afiliado" at bounding box center [556, 34] width 44 height 11
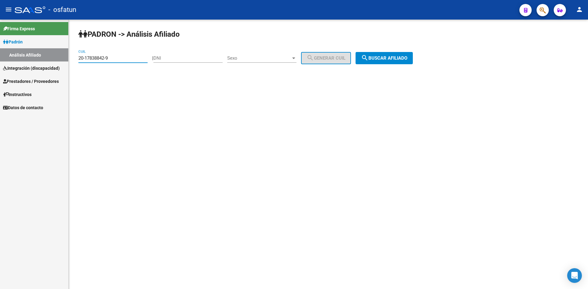
drag, startPoint x: 123, startPoint y: 61, endPoint x: 23, endPoint y: 61, distance: 99.5
click at [23, 61] on mat-sidenav-container "Firma Express [PERSON_NAME] Análisis Afiliado Integración (discapacidad) Estado…" at bounding box center [294, 155] width 588 height 270
paste input "7-17871997-7"
click at [390, 43] on div "[PERSON_NAME] -> Análisis Afiliado 27-17871997-7 CUIL | DNI Sexo Sexo search Ge…" at bounding box center [328, 52] width 519 height 64
click at [390, 58] on span "search Buscar afiliado" at bounding box center [384, 58] width 46 height 6
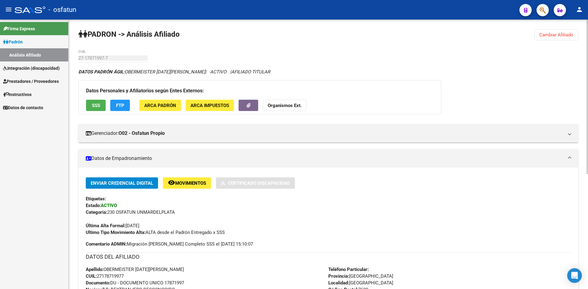
click at [289, 102] on button "Organismos Ext." at bounding box center [285, 105] width 44 height 11
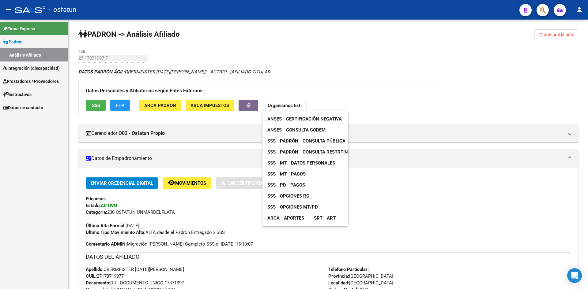
click at [291, 129] on span "ANSES - Consulta CODEM" at bounding box center [296, 130] width 58 height 6
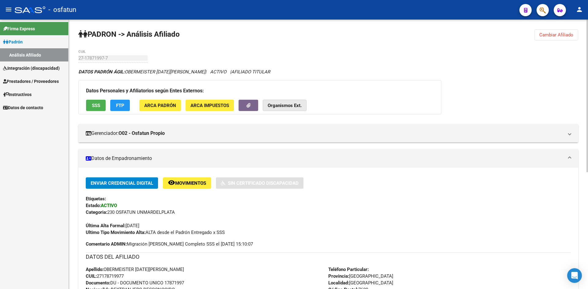
click at [278, 104] on strong "Organismos Ext." at bounding box center [285, 106] width 34 height 6
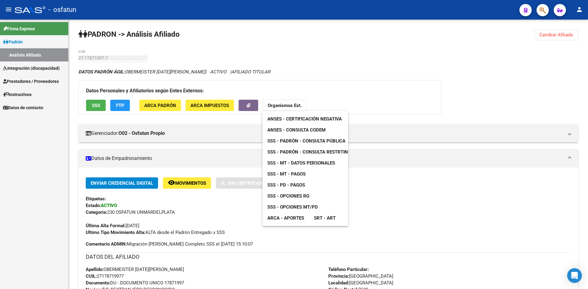
click at [289, 119] on span "ANSES - Certificación Negativa" at bounding box center [304, 119] width 74 height 6
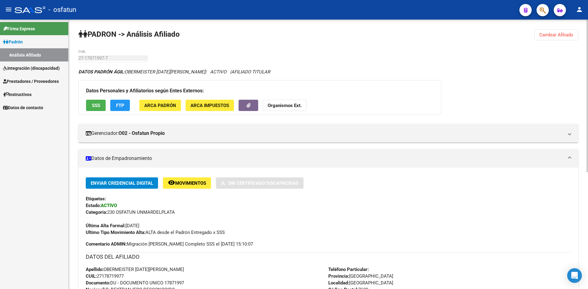
click at [281, 104] on strong "Organismos Ext." at bounding box center [285, 106] width 34 height 6
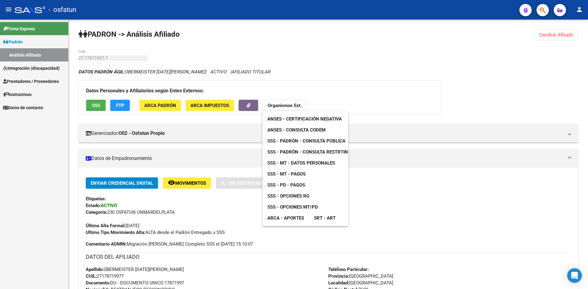
click at [321, 142] on span "SSS - Padrón - Consulta Pública" at bounding box center [306, 141] width 78 height 6
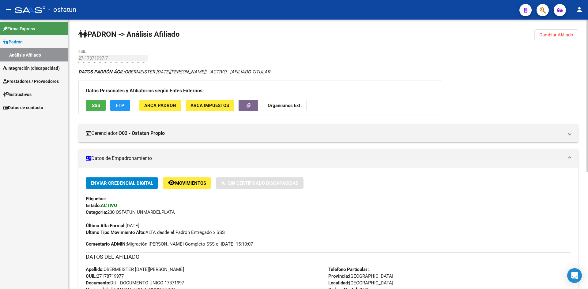
click at [290, 107] on strong "Organismos Ext." at bounding box center [285, 106] width 34 height 6
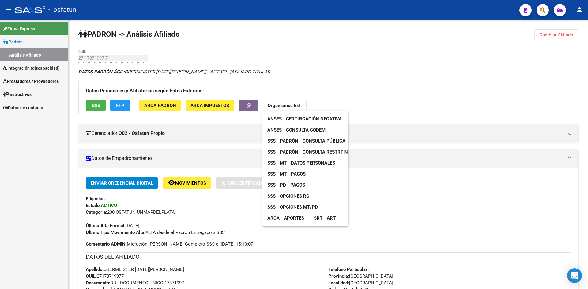
click at [291, 192] on link "SSS - Opciones RG" at bounding box center [288, 196] width 52 height 11
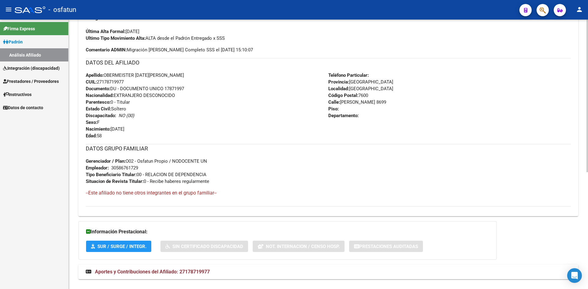
scroll to position [206, 0]
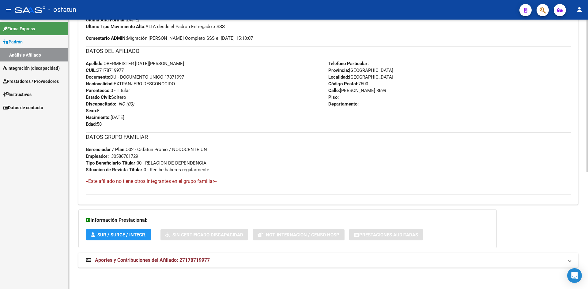
click at [168, 260] on span "Aportes y Contribuciones del Afiliado: 27178719977" at bounding box center [152, 261] width 115 height 6
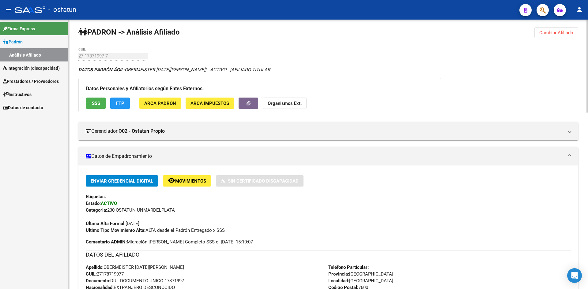
scroll to position [0, 0]
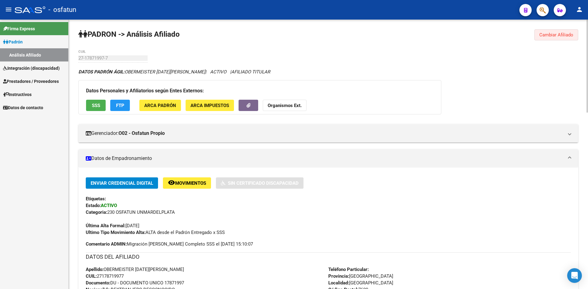
click at [554, 37] on span "Cambiar Afiliado" at bounding box center [556, 35] width 34 height 6
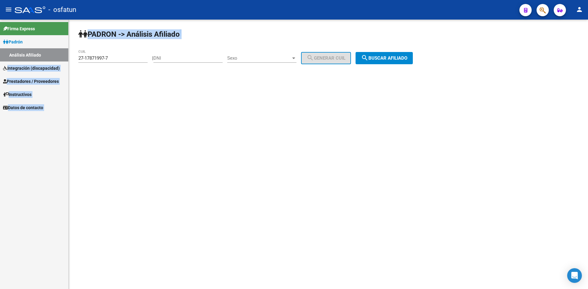
drag, startPoint x: 126, startPoint y: 55, endPoint x: 114, endPoint y: 55, distance: 11.9
click at [61, 58] on mat-sidenav-container "Firma Express [PERSON_NAME] Análisis Afiliado Integración (discapacidad) Estado…" at bounding box center [294, 155] width 588 height 270
click at [130, 54] on div "27-17871997-7 CUIL" at bounding box center [112, 56] width 69 height 13
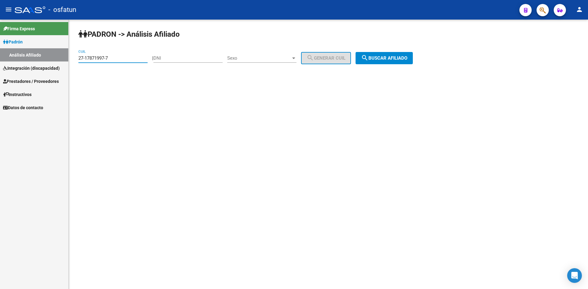
drag, startPoint x: 126, startPoint y: 58, endPoint x: 71, endPoint y: 59, distance: 54.8
click at [51, 59] on mat-sidenav-container "Firma Express [PERSON_NAME] Análisis Afiliado Integración (discapacidad) Estado…" at bounding box center [294, 155] width 588 height 270
paste input "3-18038737-4"
click at [383, 61] on span "search Buscar afiliado" at bounding box center [384, 58] width 46 height 6
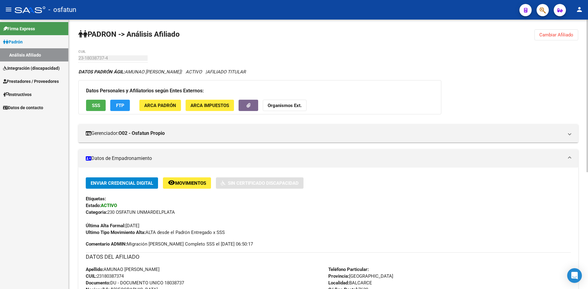
click at [283, 108] on strong "Organismos Ext." at bounding box center [285, 106] width 34 height 6
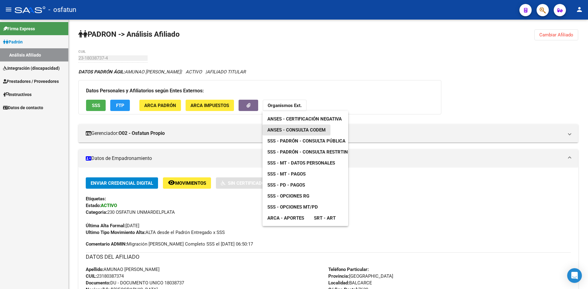
click at [304, 132] on span "ANSES - Consulta CODEM" at bounding box center [296, 130] width 58 height 6
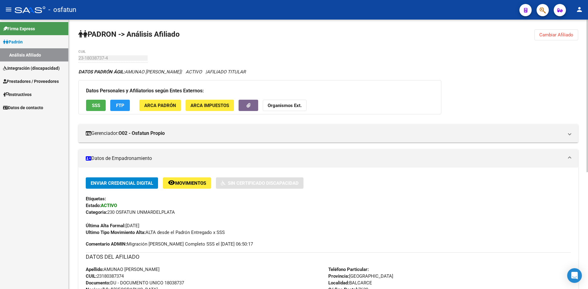
click at [280, 107] on strong "Organismos Ext." at bounding box center [285, 106] width 34 height 6
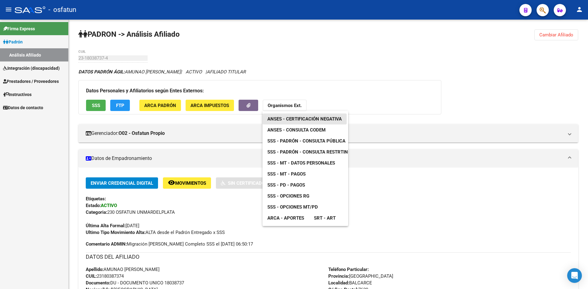
click at [320, 119] on span "ANSES - Certificación Negativa" at bounding box center [304, 119] width 74 height 6
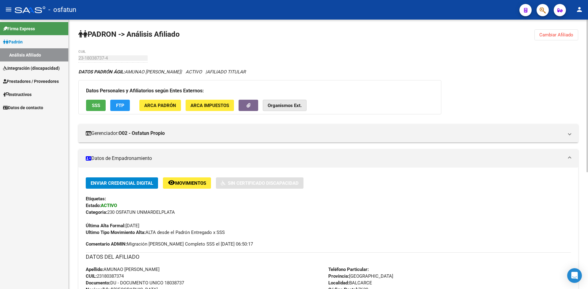
click at [302, 108] on button "Organismos Ext." at bounding box center [285, 105] width 44 height 11
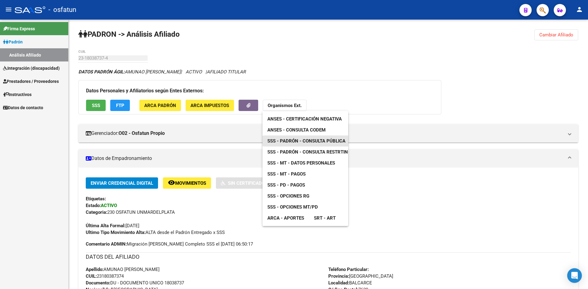
click at [309, 143] on span "SSS - Padrón - Consulta Pública" at bounding box center [306, 141] width 78 height 6
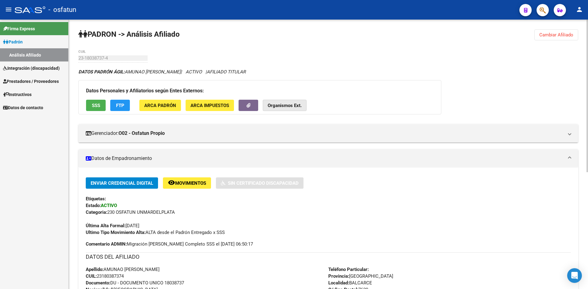
click at [283, 107] on strong "Organismos Ext." at bounding box center [285, 106] width 34 height 6
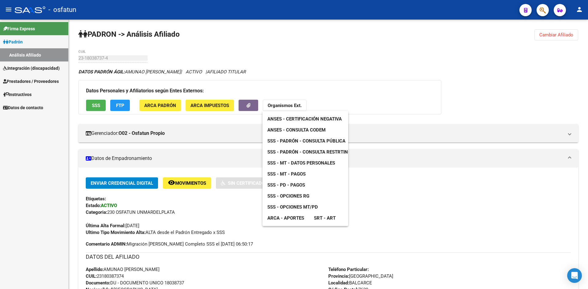
click at [309, 198] on span "SSS - Opciones RG" at bounding box center [288, 197] width 42 height 6
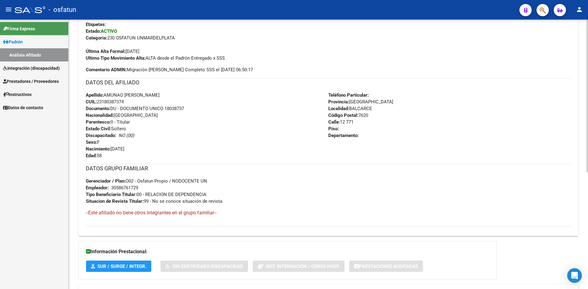
scroll to position [206, 0]
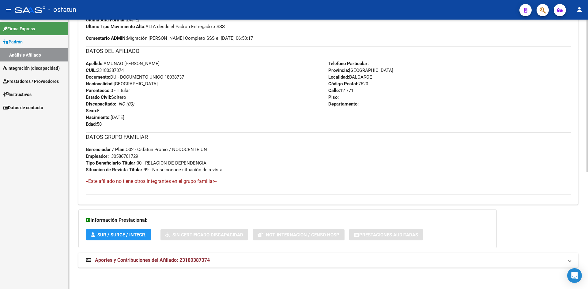
click at [189, 263] on span "Aportes y Contribuciones del Afiliado: 23180387374" at bounding box center [152, 261] width 115 height 6
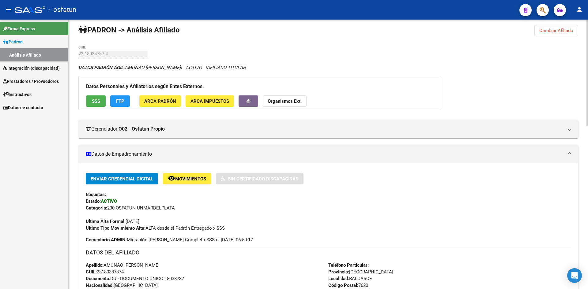
scroll to position [0, 0]
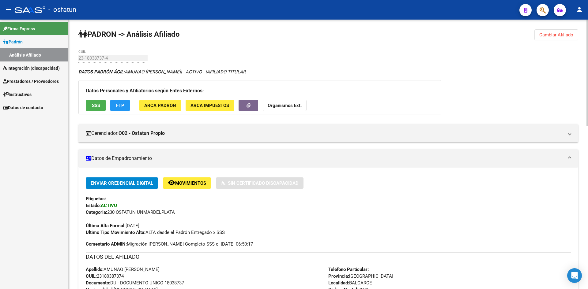
click at [564, 34] on span "Cambiar Afiliado" at bounding box center [556, 35] width 34 height 6
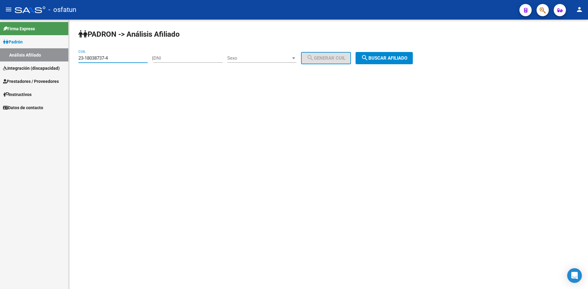
drag, startPoint x: 122, startPoint y: 57, endPoint x: 36, endPoint y: 59, distance: 85.2
click at [36, 59] on mat-sidenav-container "Firma Express [PERSON_NAME] Análisis Afiliado Integración (discapacidad) Estado…" at bounding box center [294, 155] width 588 height 270
paste input "7-18104793-9"
type input "27-18104793-9"
click at [402, 49] on div "[PERSON_NAME] -> Análisis Afiliado 27-18104793-9 CUIL | DNI Sexo Sexo search Ge…" at bounding box center [328, 52] width 519 height 64
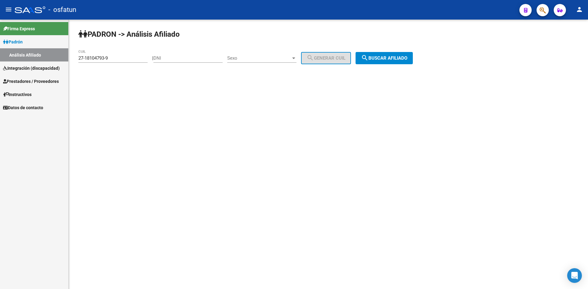
click at [368, 57] on mat-icon "search" at bounding box center [364, 57] width 7 height 7
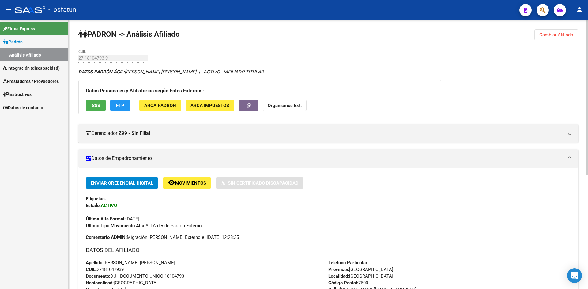
click at [290, 105] on strong "Organismos Ext." at bounding box center [285, 106] width 34 height 6
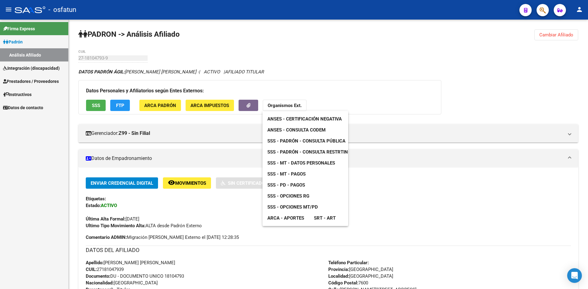
click at [302, 132] on span "ANSES - Consulta CODEM" at bounding box center [296, 130] width 58 height 6
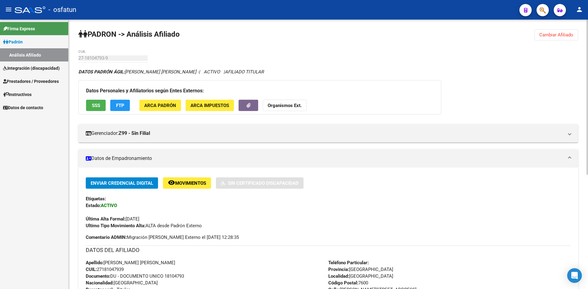
click at [288, 106] on strong "Organismos Ext." at bounding box center [285, 106] width 34 height 6
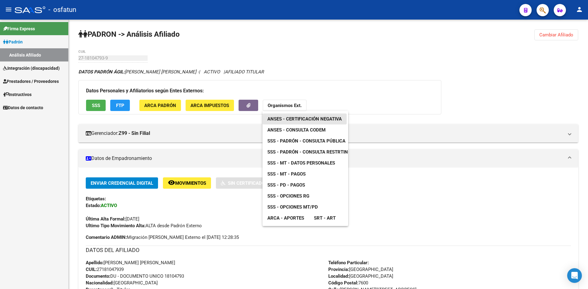
click at [298, 121] on span "ANSES - Certificación Negativa" at bounding box center [304, 119] width 74 height 6
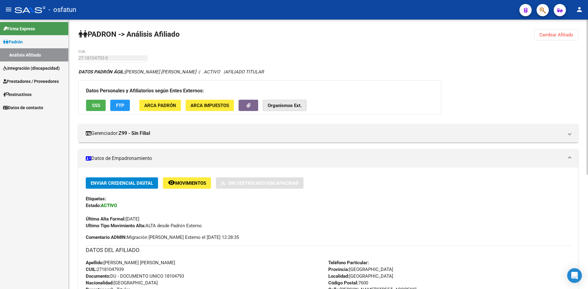
click at [280, 101] on button "Organismos Ext." at bounding box center [285, 105] width 44 height 11
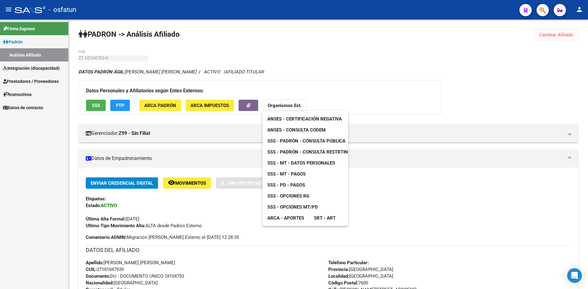
click at [315, 142] on span "SSS - Padrón - Consulta Pública" at bounding box center [306, 141] width 78 height 6
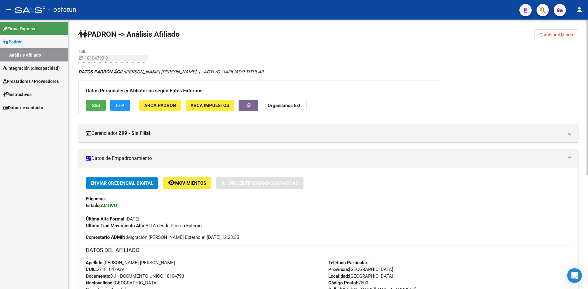
click at [281, 102] on button "Organismos Ext." at bounding box center [285, 105] width 44 height 11
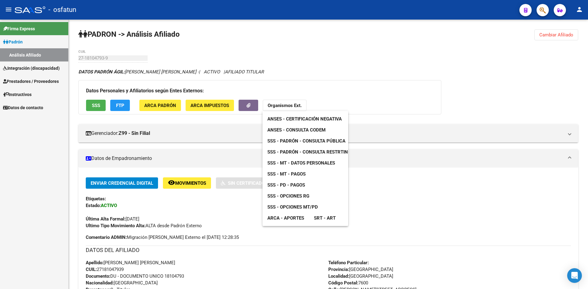
click at [318, 194] on div "ANSES - Certificación Negativa ANSES - Consulta CODEM SSS - [PERSON_NAME] - Con…" at bounding box center [305, 168] width 86 height 115
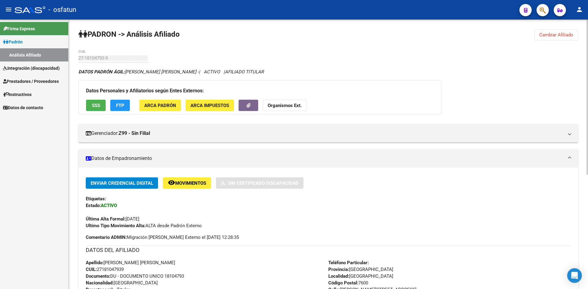
click at [281, 103] on strong "Organismos Ext." at bounding box center [285, 106] width 34 height 6
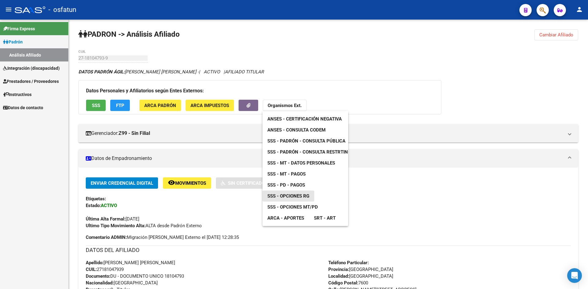
click at [306, 197] on span "SSS - Opciones RG" at bounding box center [288, 197] width 42 height 6
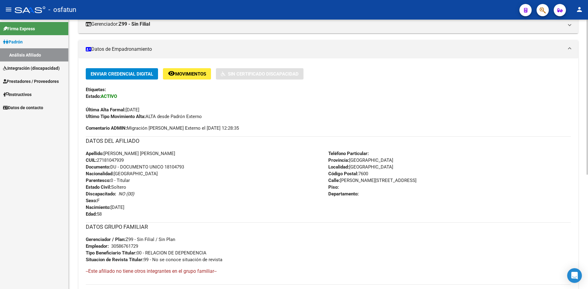
scroll to position [199, 0]
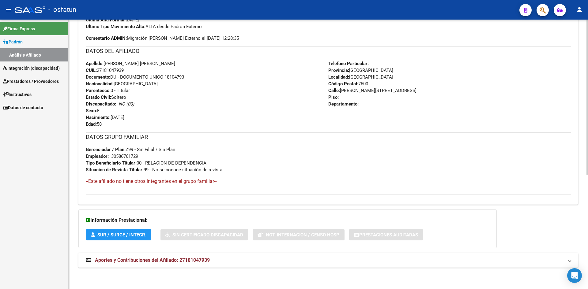
click at [175, 258] on span "Aportes y Contribuciones del Afiliado: 27181047939" at bounding box center [152, 261] width 115 height 6
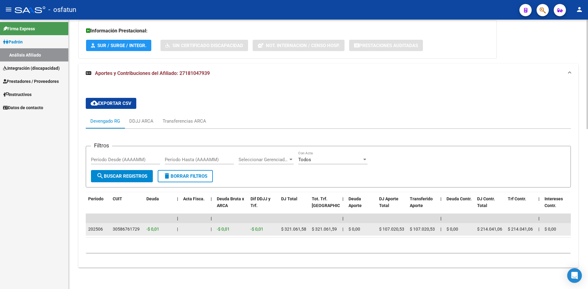
scroll to position [394, 0]
